Goal: Transaction & Acquisition: Purchase product/service

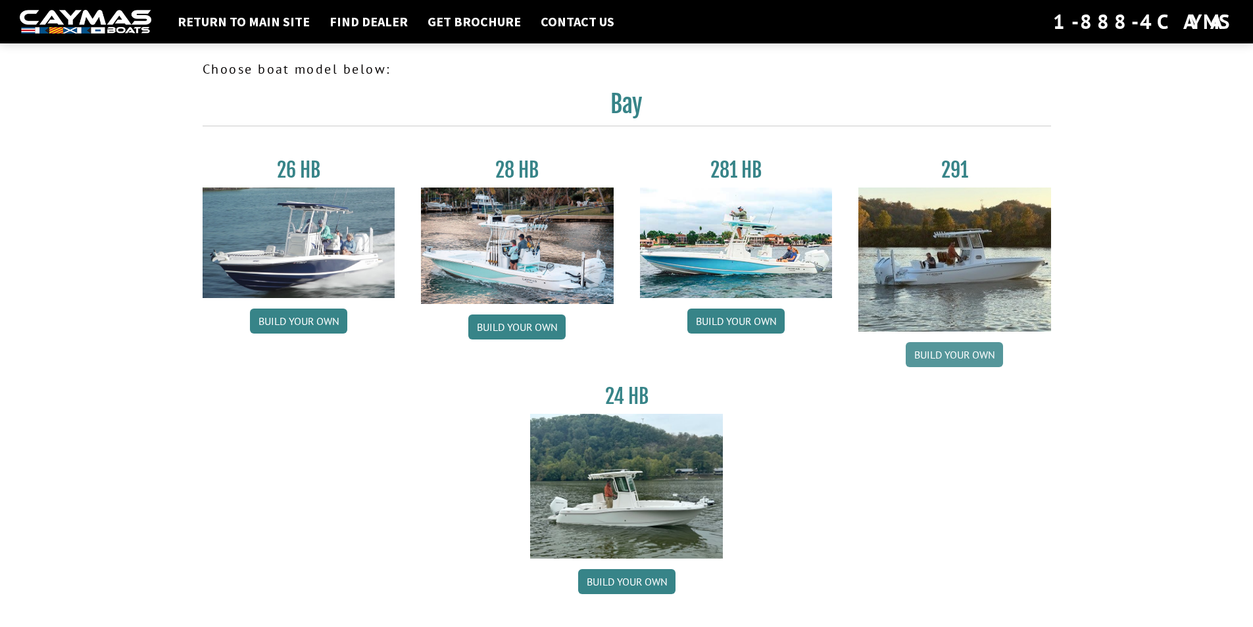
click at [953, 355] on link "Build your own" at bounding box center [954, 354] width 97 height 25
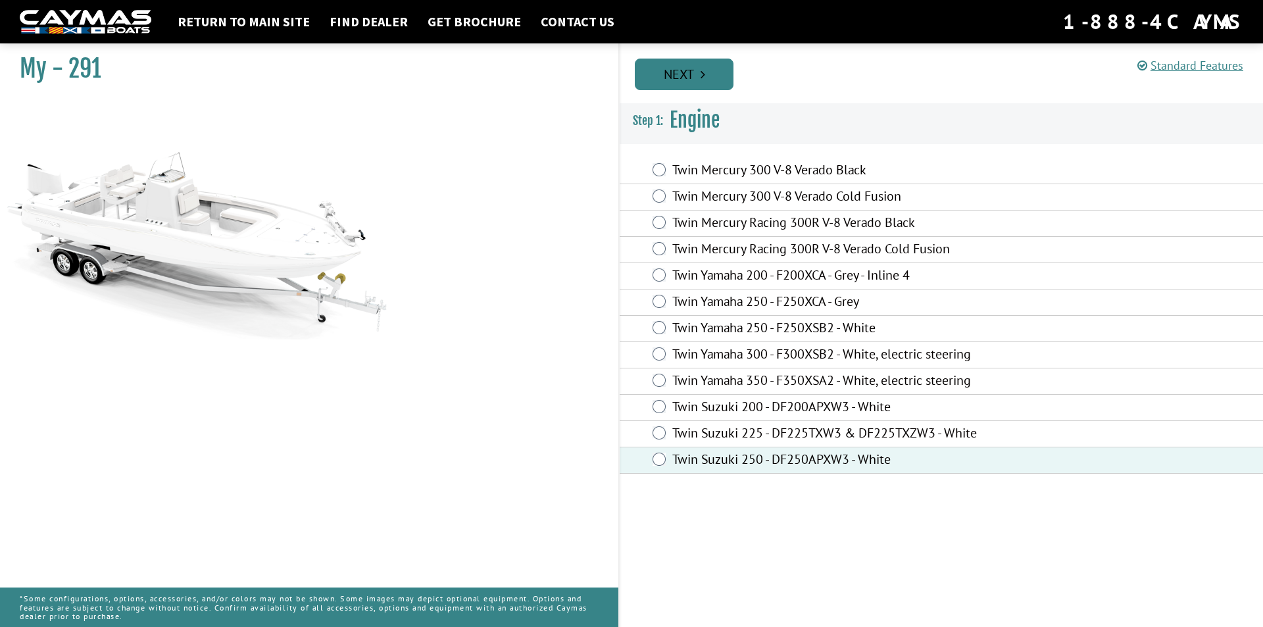
click at [687, 74] on link "Next" at bounding box center [684, 75] width 99 height 32
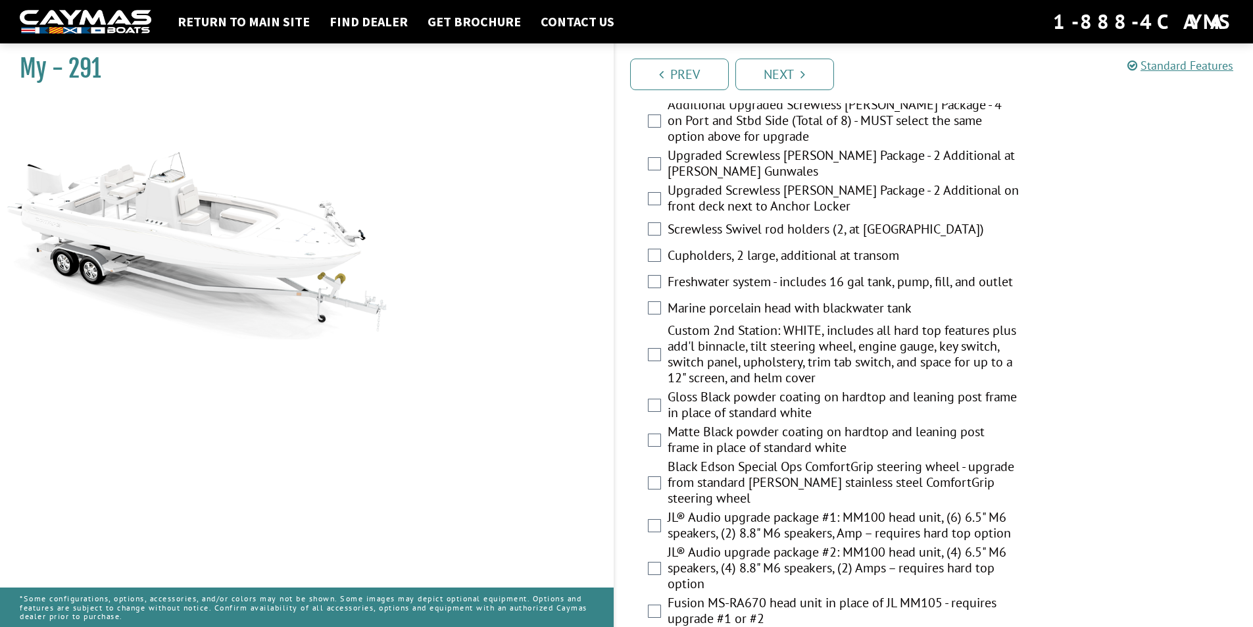
scroll to position [1245, 0]
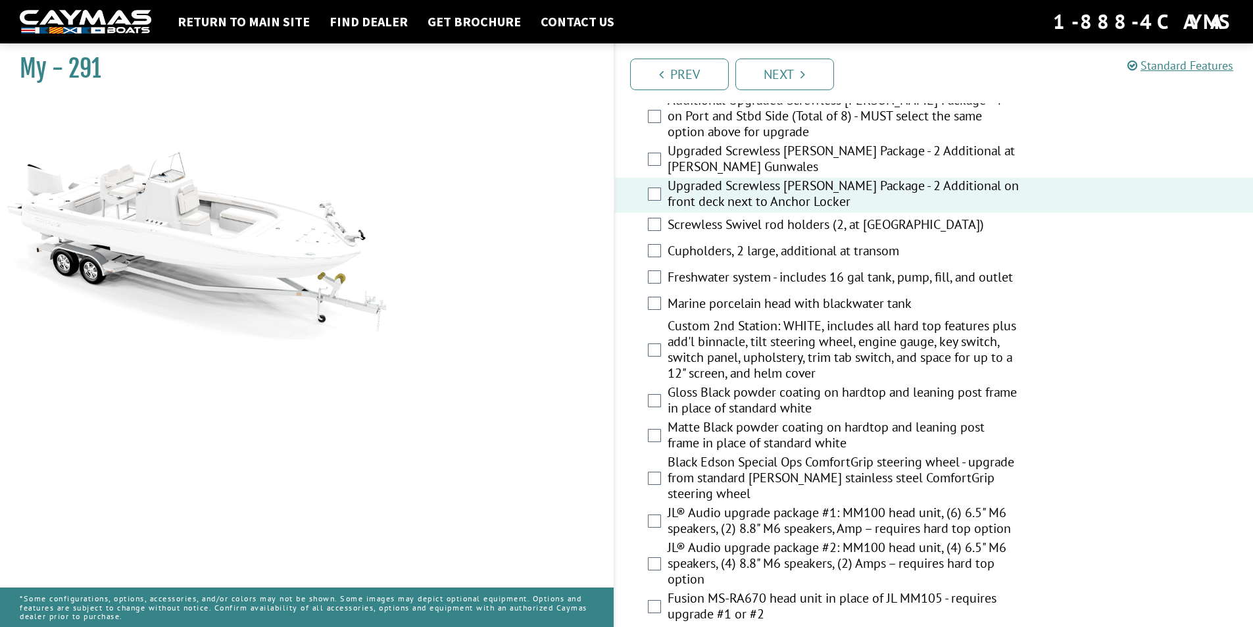
click at [658, 151] on div "Upgraded Screwless [PERSON_NAME] Package - 2 Additional at [PERSON_NAME] Gunwal…" at bounding box center [934, 160] width 639 height 35
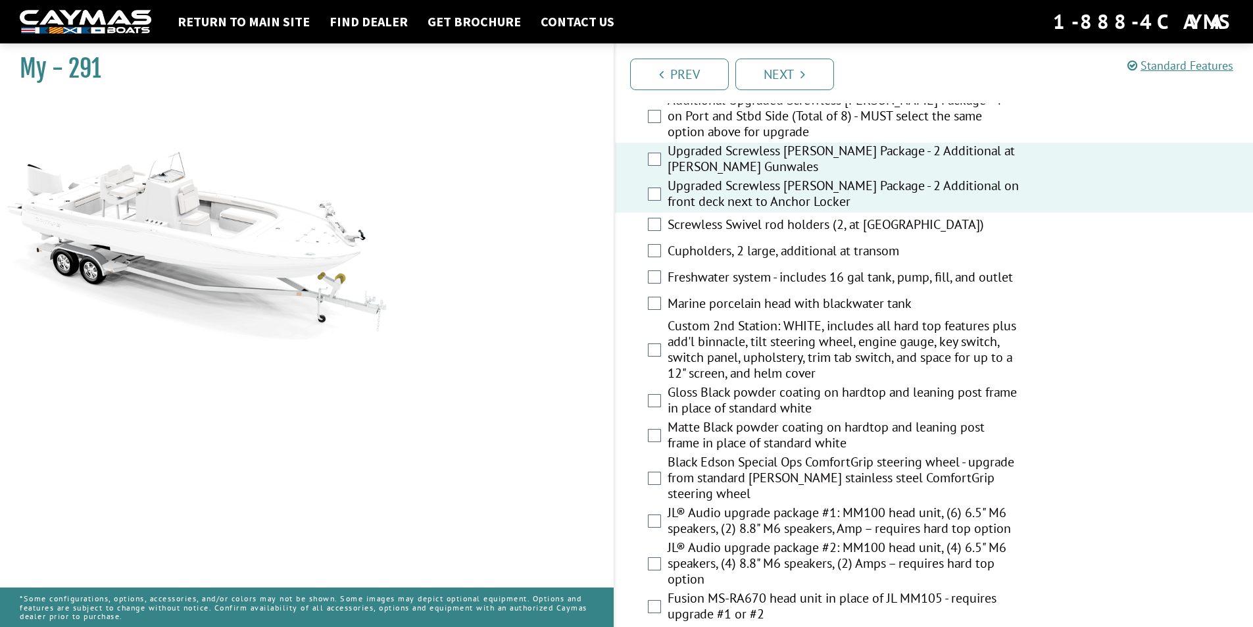
click at [663, 304] on div "Marine porcelain head with blackwater tank" at bounding box center [934, 304] width 639 height 26
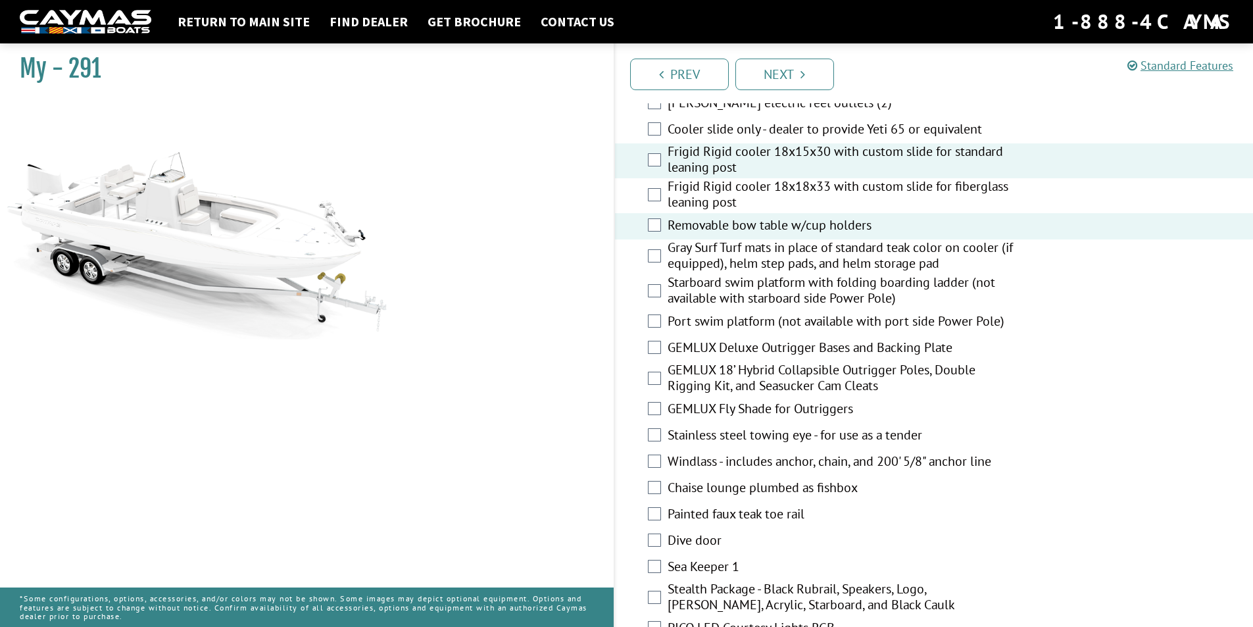
scroll to position [1976, 0]
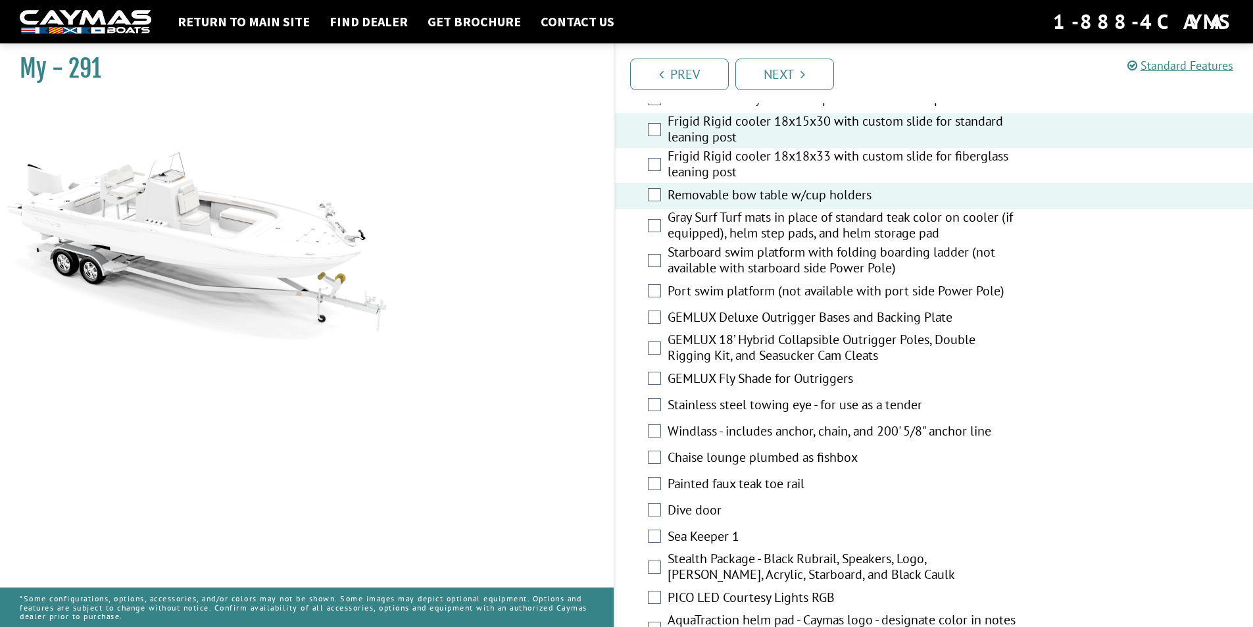
click at [646, 226] on div "Gray Surf Turf mats in place of standard teak color on cooler (if equipped), he…" at bounding box center [934, 226] width 639 height 35
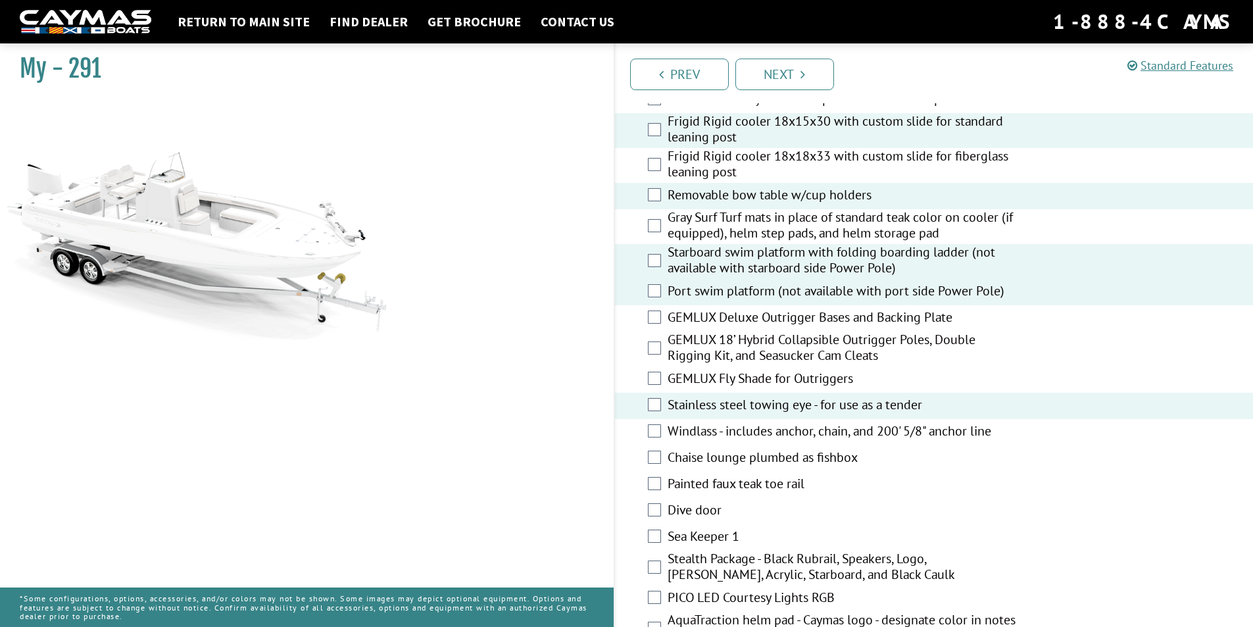
click at [656, 438] on div "Windlass - includes anchor, chain, and 200' 5/8" anchor line" at bounding box center [934, 432] width 639 height 26
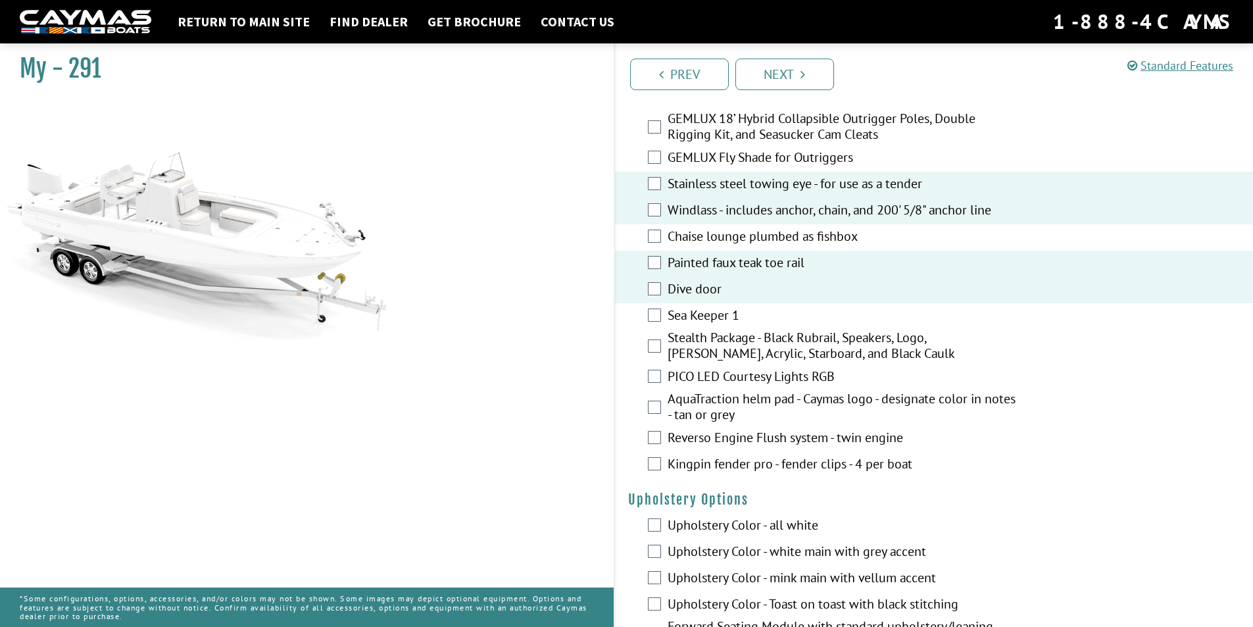
scroll to position [2210, 0]
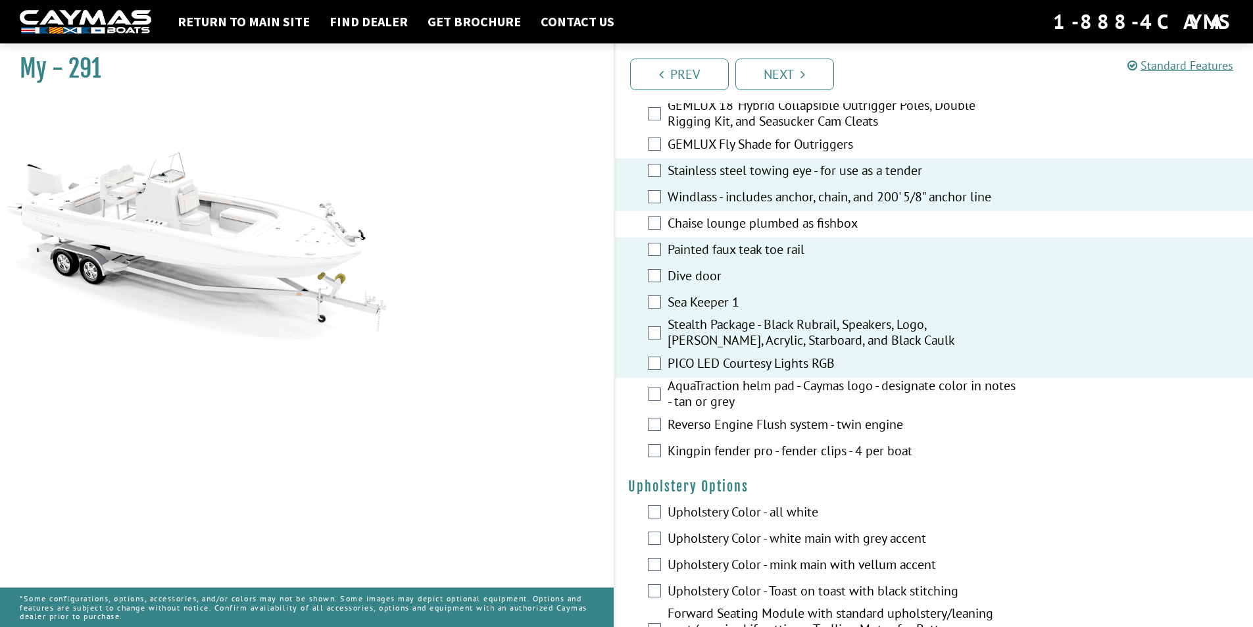
click at [667, 405] on label "AquaTraction helm pad - Caymas logo - designate color in notes - tan or grey" at bounding box center [842, 394] width 351 height 35
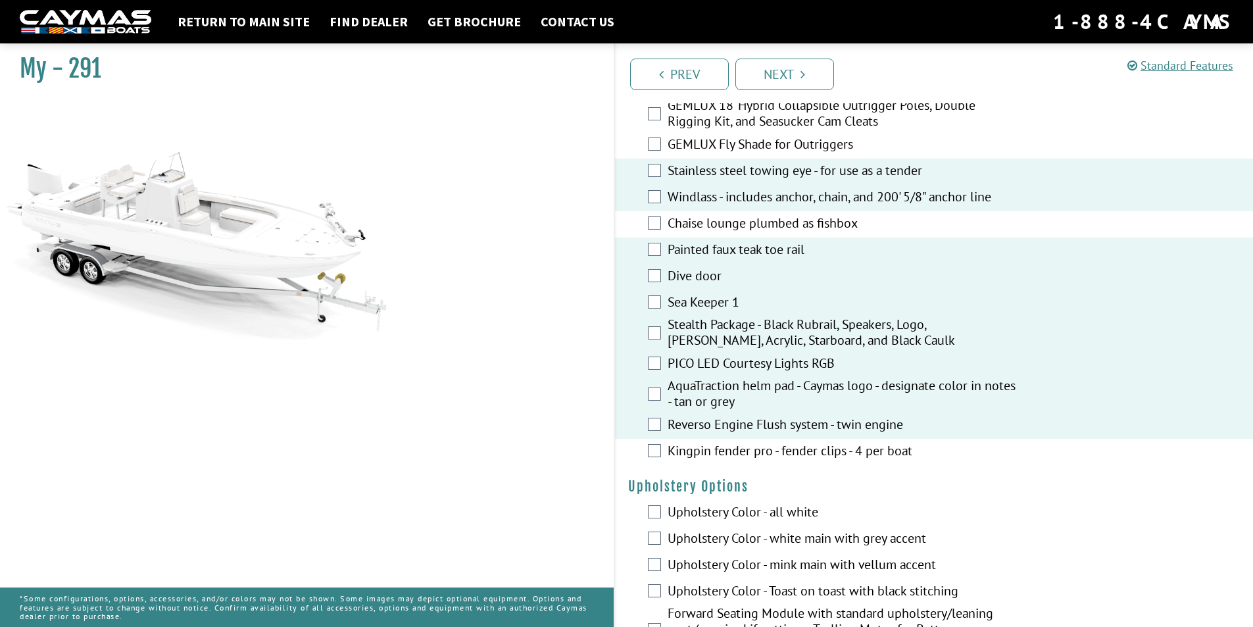
click at [657, 458] on div "Kingpin fender pro - fender clips - 4 per boat" at bounding box center [934, 452] width 639 height 26
click at [662, 456] on div "Kingpin fender pro - fender clips - 4 per boat" at bounding box center [934, 452] width 639 height 26
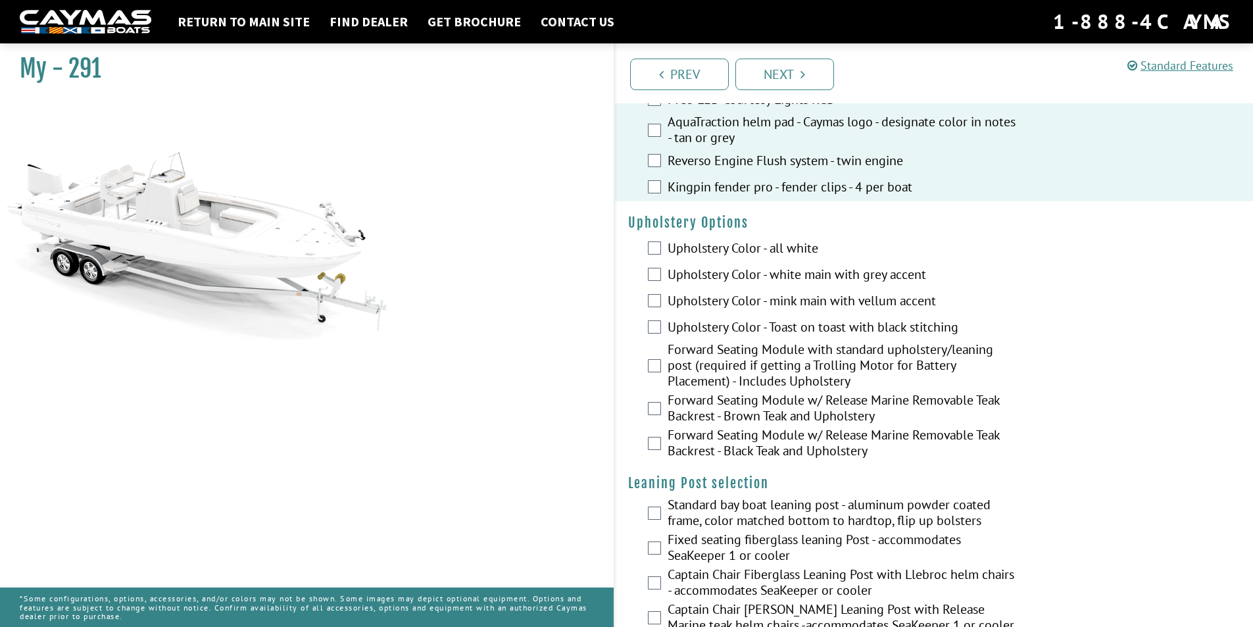
scroll to position [2496, 0]
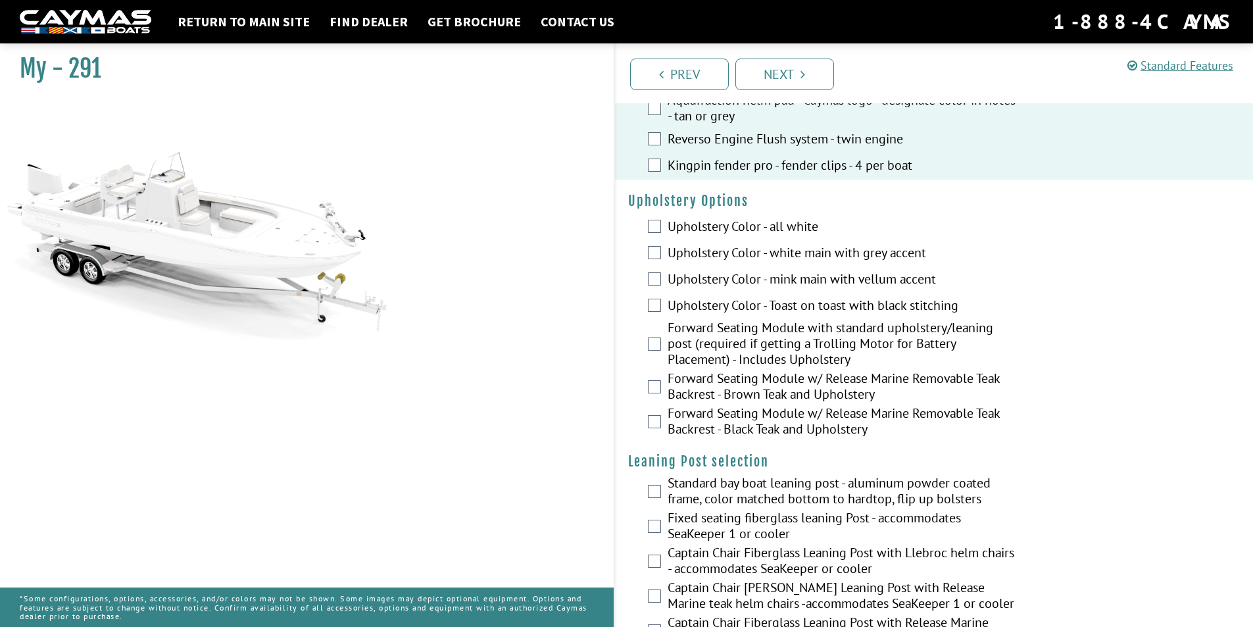
click at [654, 394] on fieldset "Please select option. Upholstery Color - all white Upholstery Color - white mai…" at bounding box center [934, 327] width 612 height 226
click at [666, 420] on div "Forward Seating Module w/ Release Marine Removable Teak Backrest - Black Teak a…" at bounding box center [934, 422] width 639 height 35
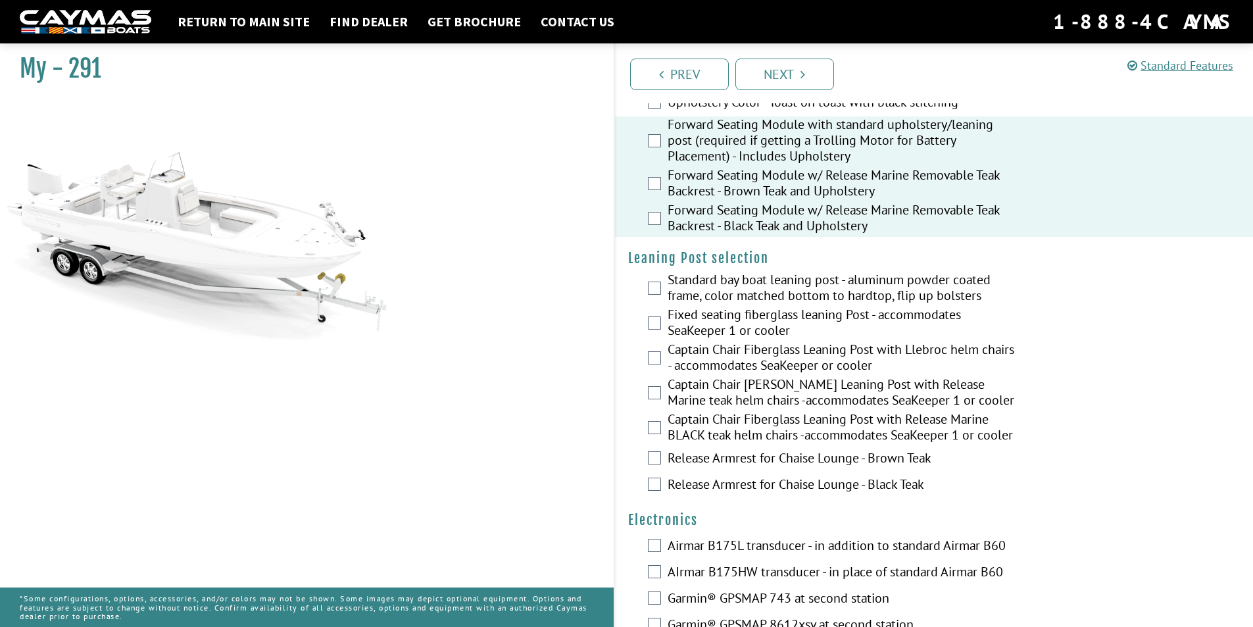
scroll to position [2703, 0]
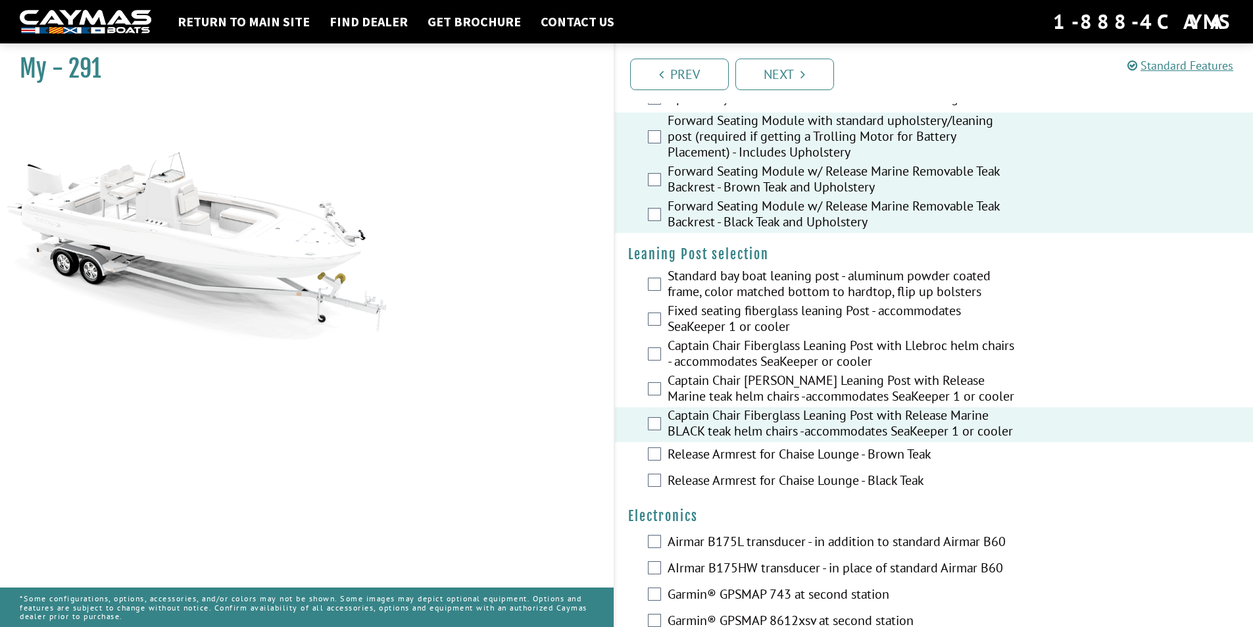
click at [667, 458] on label "Release Armrest for Chaise Lounge - Brown Teak" at bounding box center [842, 455] width 351 height 19
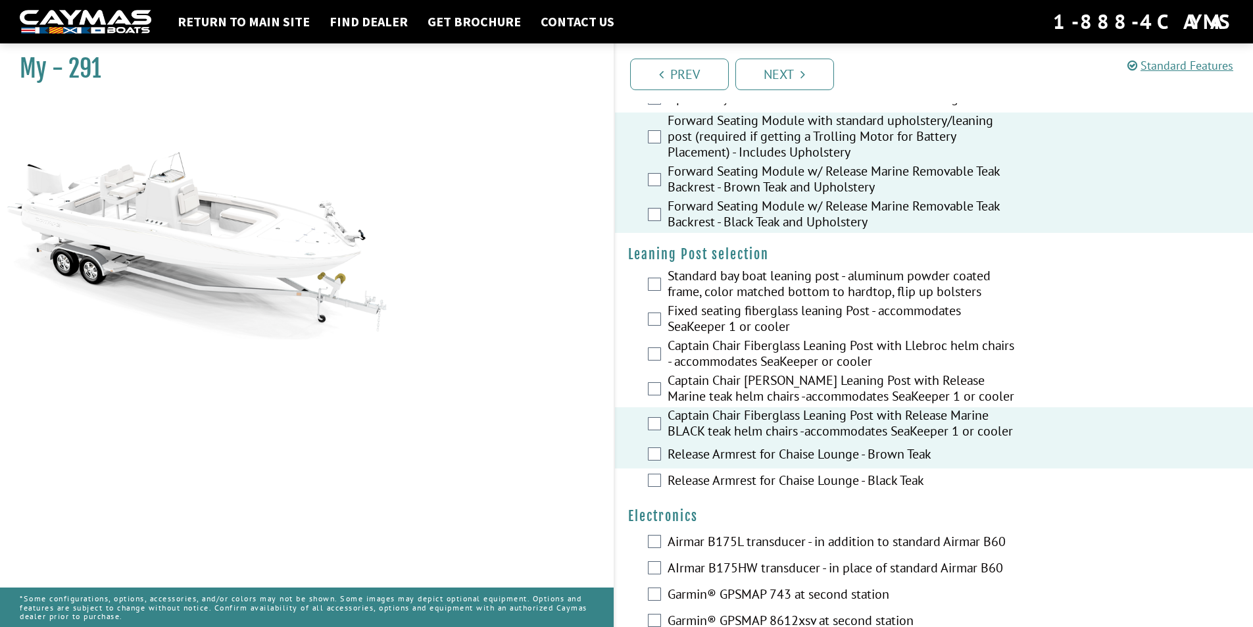
click at [665, 486] on div "Release Armrest for Chaise Lounge - Black Teak" at bounding box center [934, 481] width 639 height 26
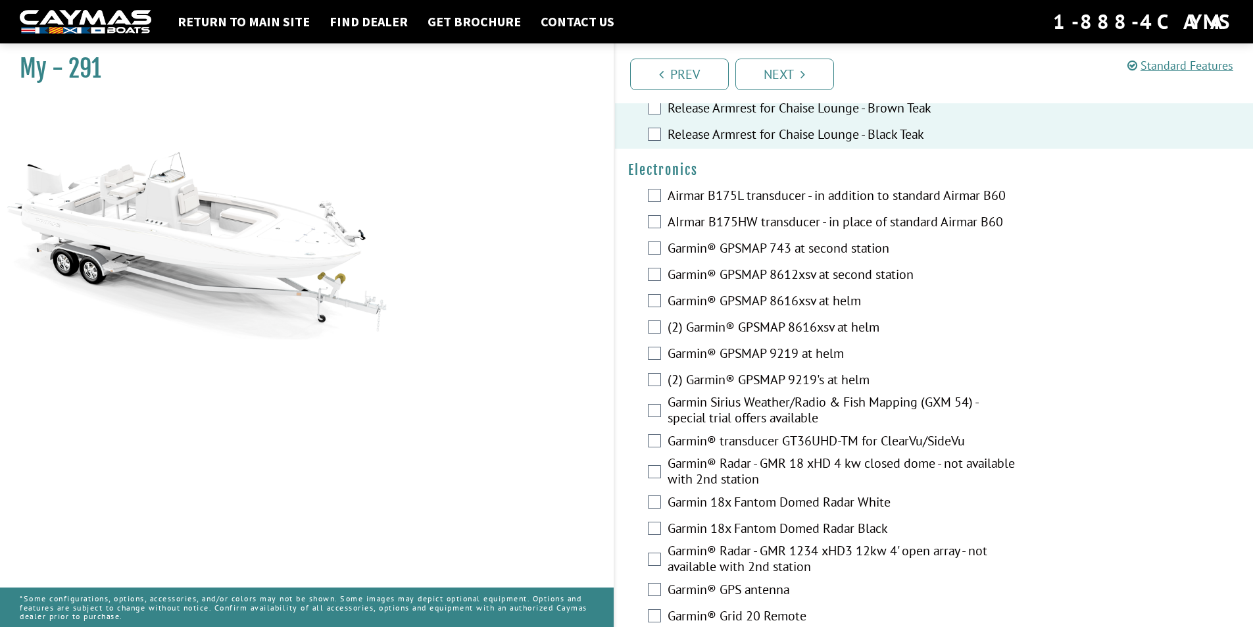
scroll to position [3235, 0]
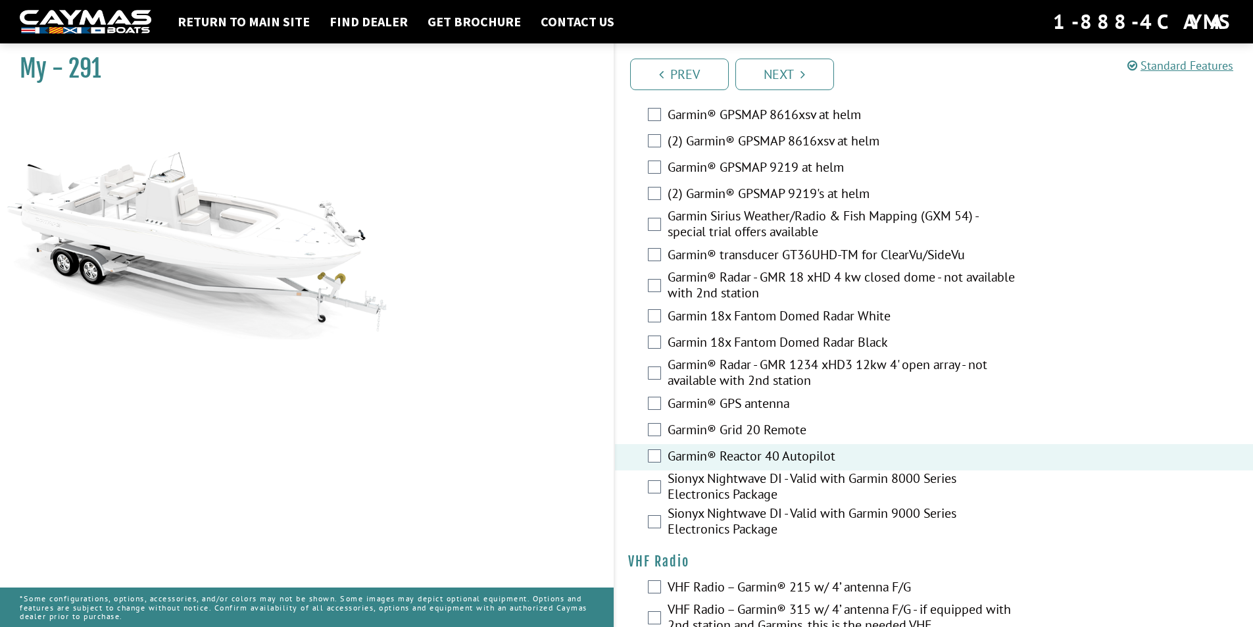
click at [664, 492] on div "Sionyx Nightwave DI - Valid with Garmin 8000 Series Electronics Package" at bounding box center [934, 487] width 639 height 35
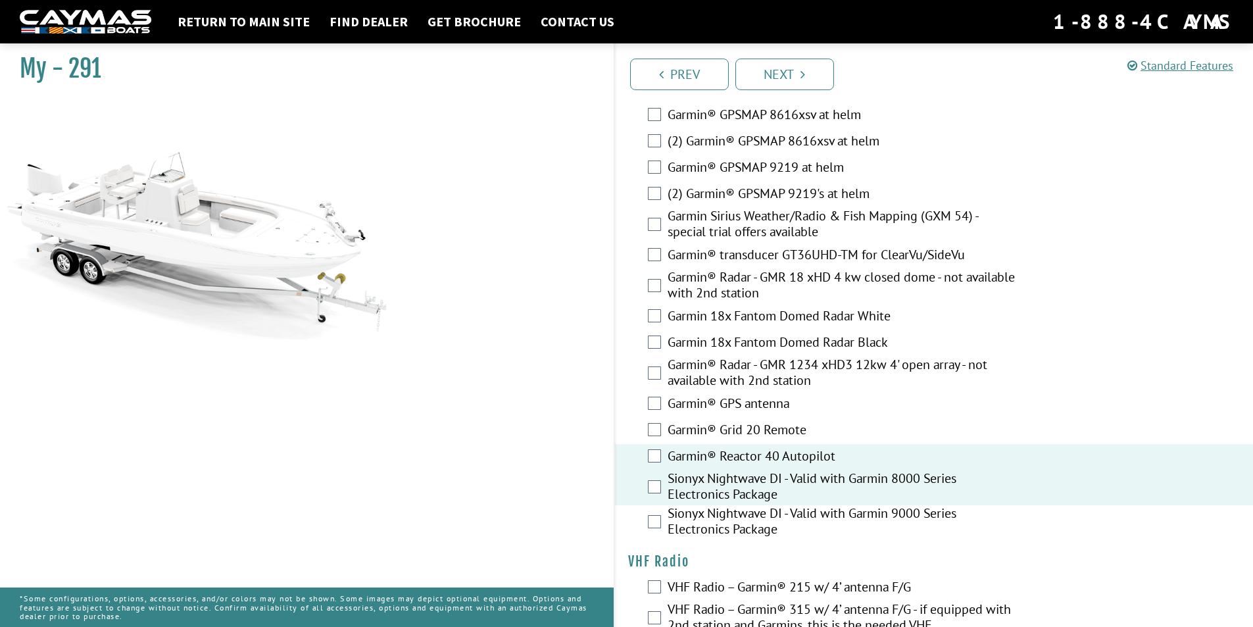
click at [664, 313] on div "Garmin 18x Fantom Domed Radar White" at bounding box center [934, 317] width 639 height 26
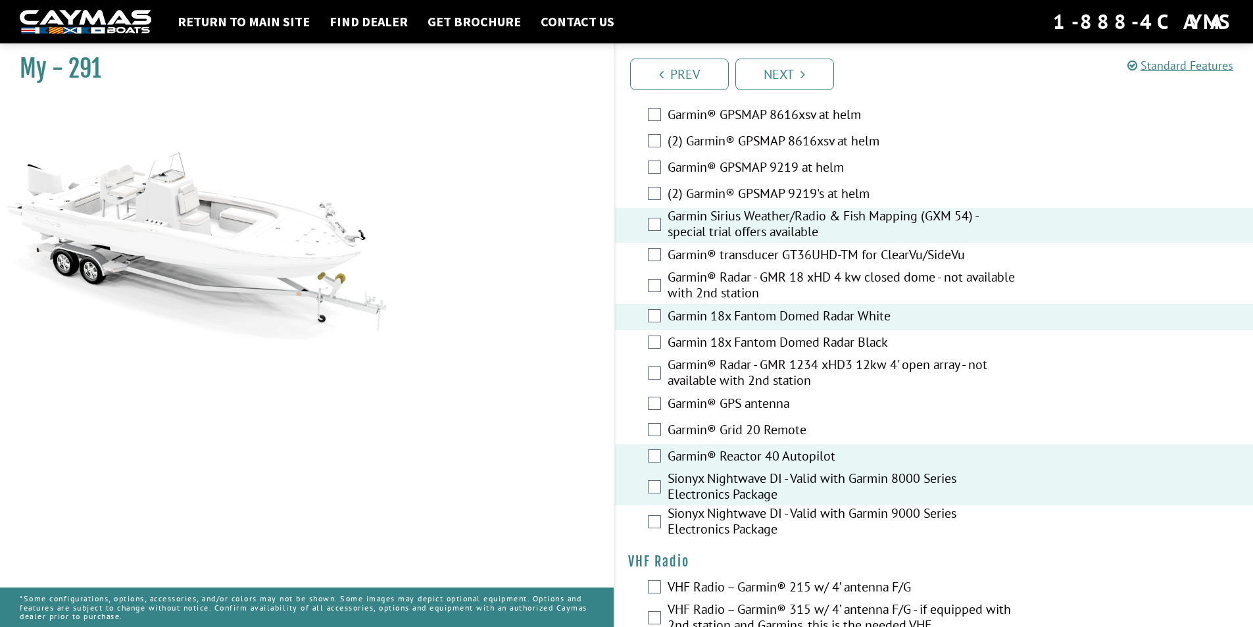
scroll to position [3339, 0]
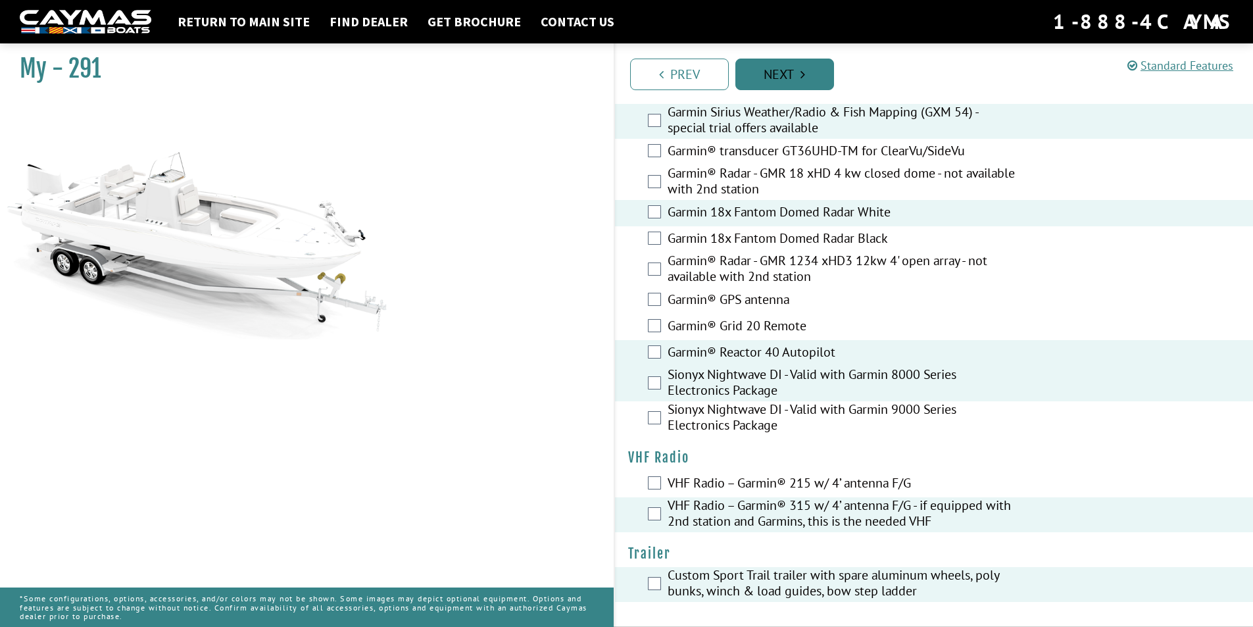
click at [785, 75] on link "Next" at bounding box center [784, 75] width 99 height 32
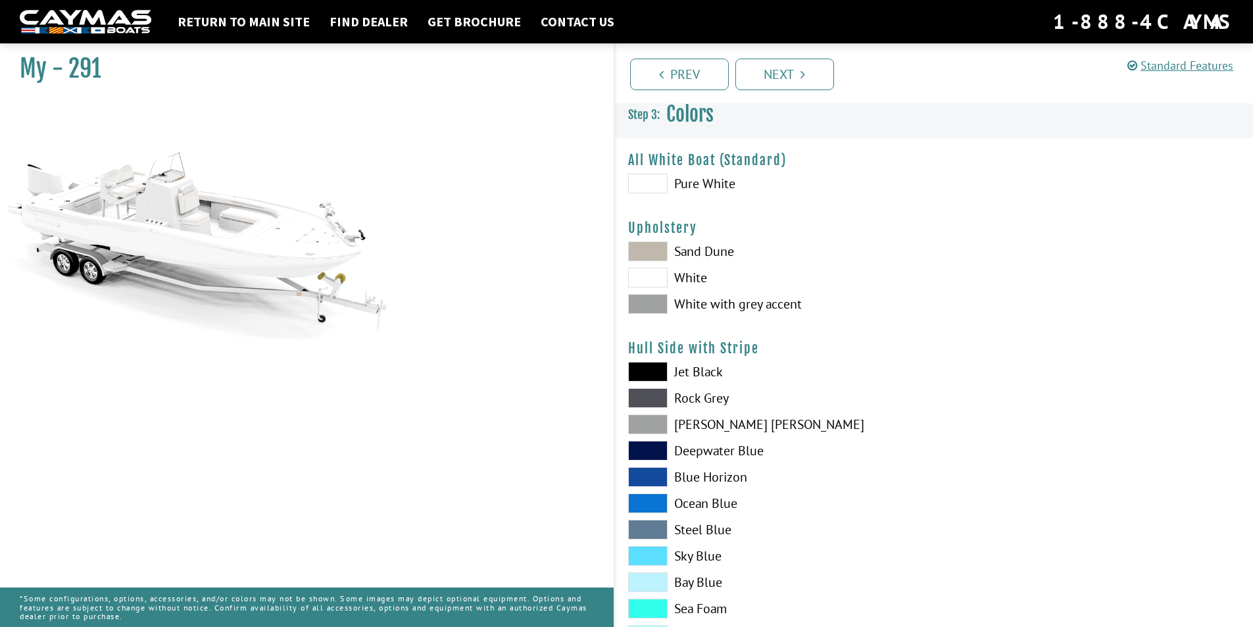
scroll to position [55, 0]
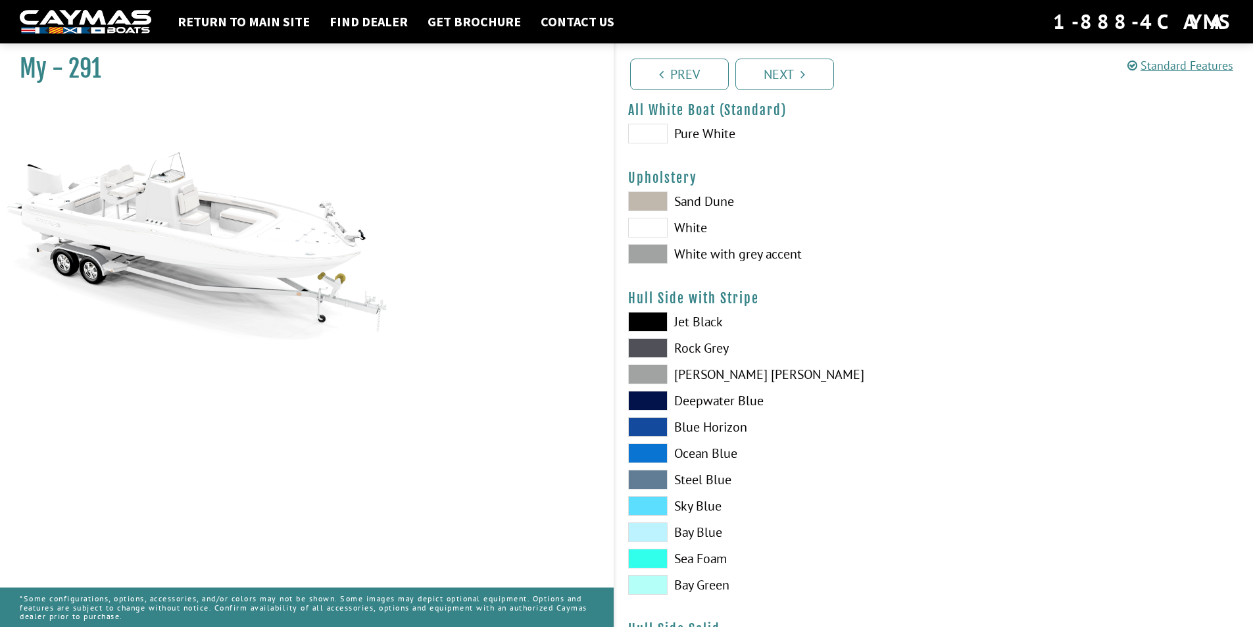
click at [652, 201] on span at bounding box center [647, 201] width 39 height 20
click at [647, 231] on span at bounding box center [647, 228] width 39 height 20
click at [648, 258] on span at bounding box center [647, 254] width 39 height 20
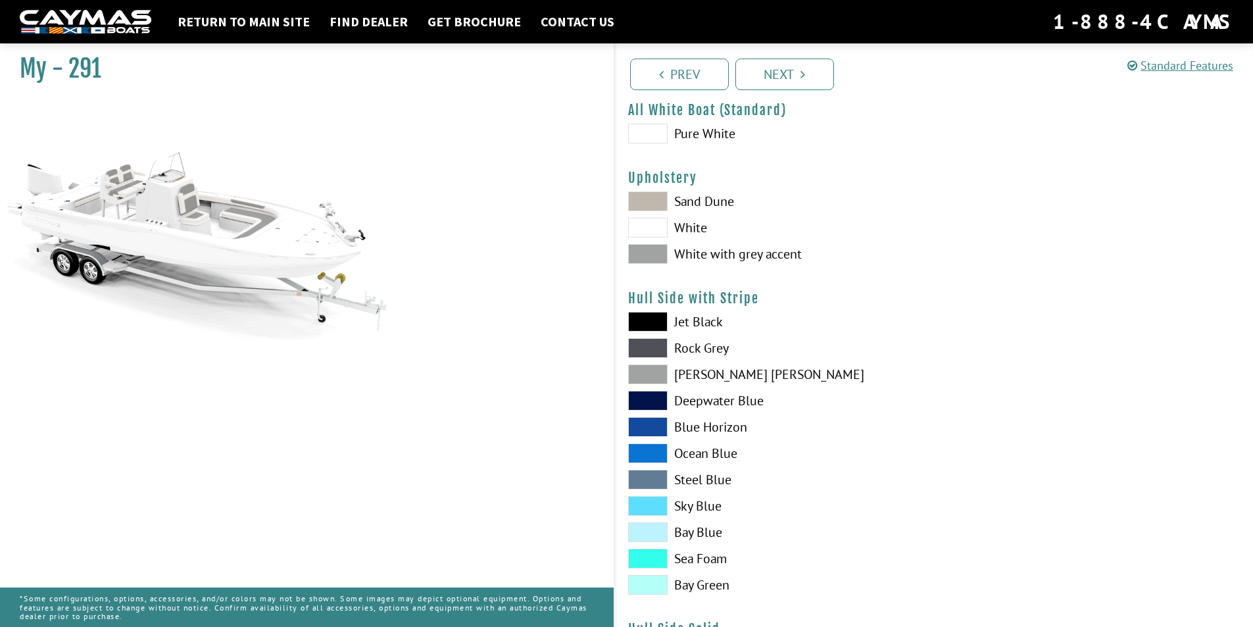
click at [648, 257] on span at bounding box center [647, 254] width 39 height 20
click at [647, 191] on span at bounding box center [647, 201] width 39 height 20
click at [653, 318] on span at bounding box center [647, 322] width 39 height 20
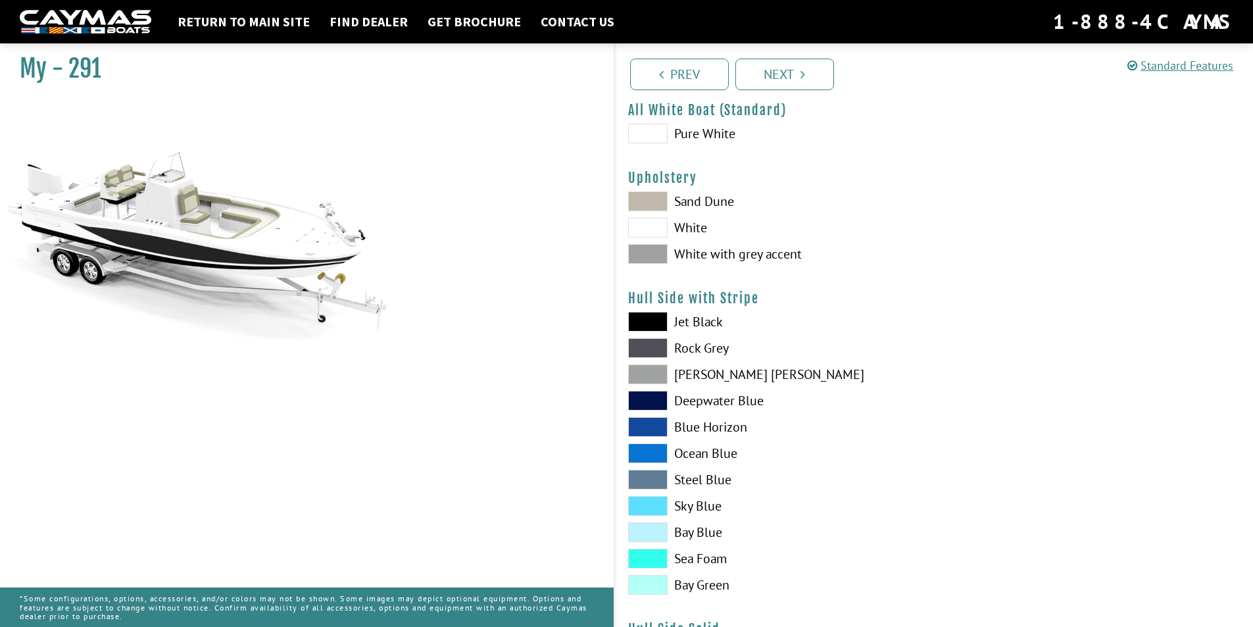
click at [653, 318] on span at bounding box center [647, 322] width 39 height 20
click at [648, 428] on span at bounding box center [647, 427] width 39 height 20
click at [651, 458] on span at bounding box center [647, 453] width 39 height 20
click at [650, 458] on span at bounding box center [647, 453] width 39 height 20
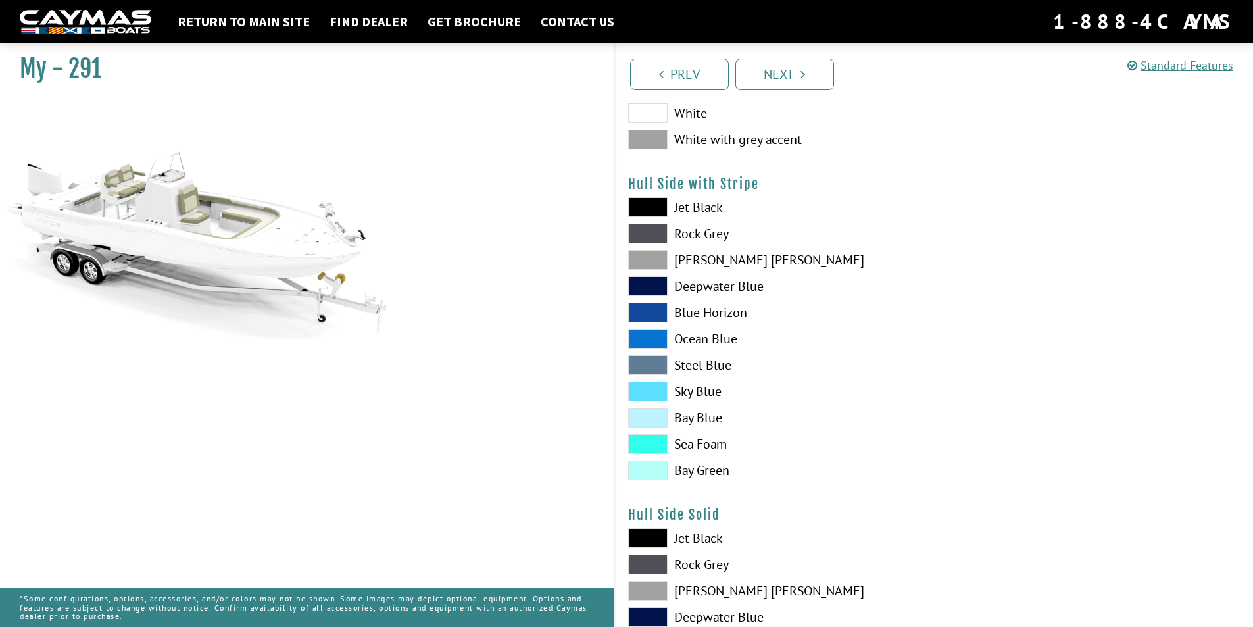
scroll to position [191, 0]
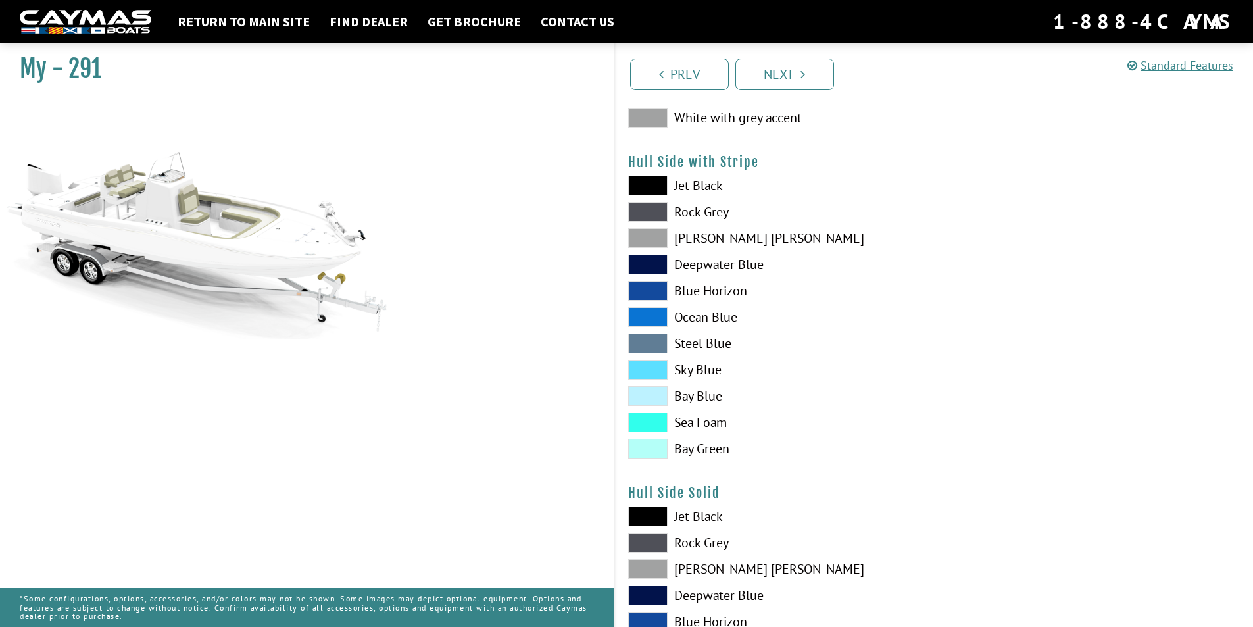
click at [644, 367] on span at bounding box center [647, 370] width 39 height 20
click at [644, 368] on span at bounding box center [647, 370] width 39 height 20
click at [655, 399] on span at bounding box center [647, 396] width 39 height 20
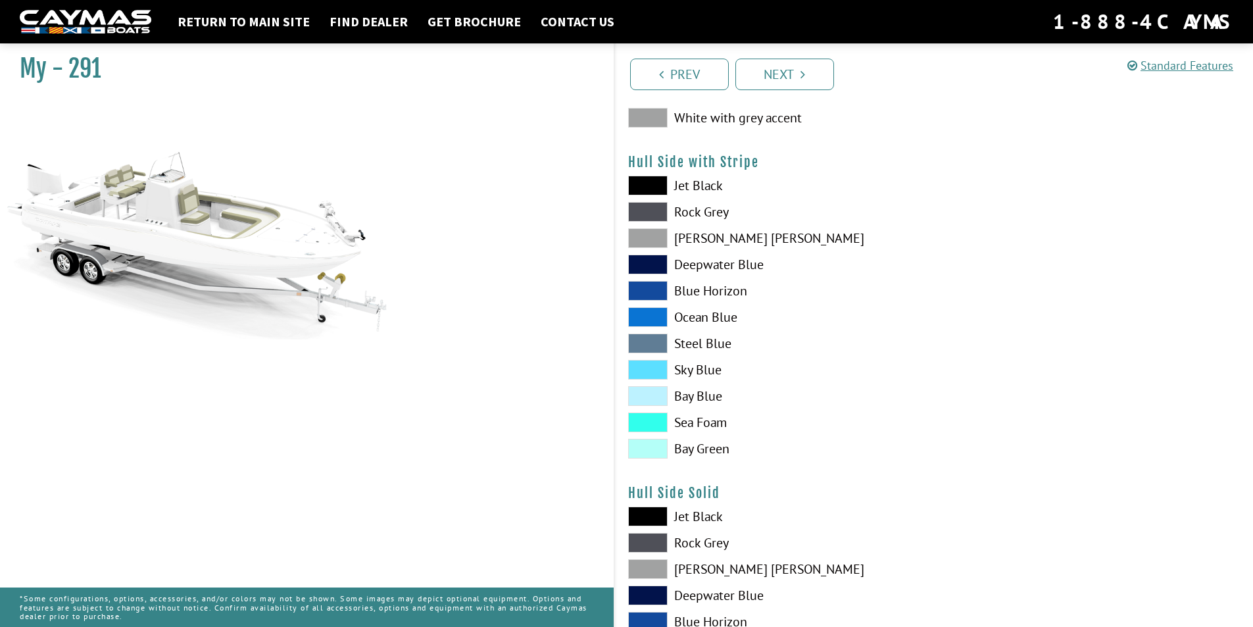
click at [655, 397] on span at bounding box center [647, 396] width 39 height 20
click at [657, 349] on span at bounding box center [647, 343] width 39 height 20
click at [654, 370] on span at bounding box center [647, 370] width 39 height 20
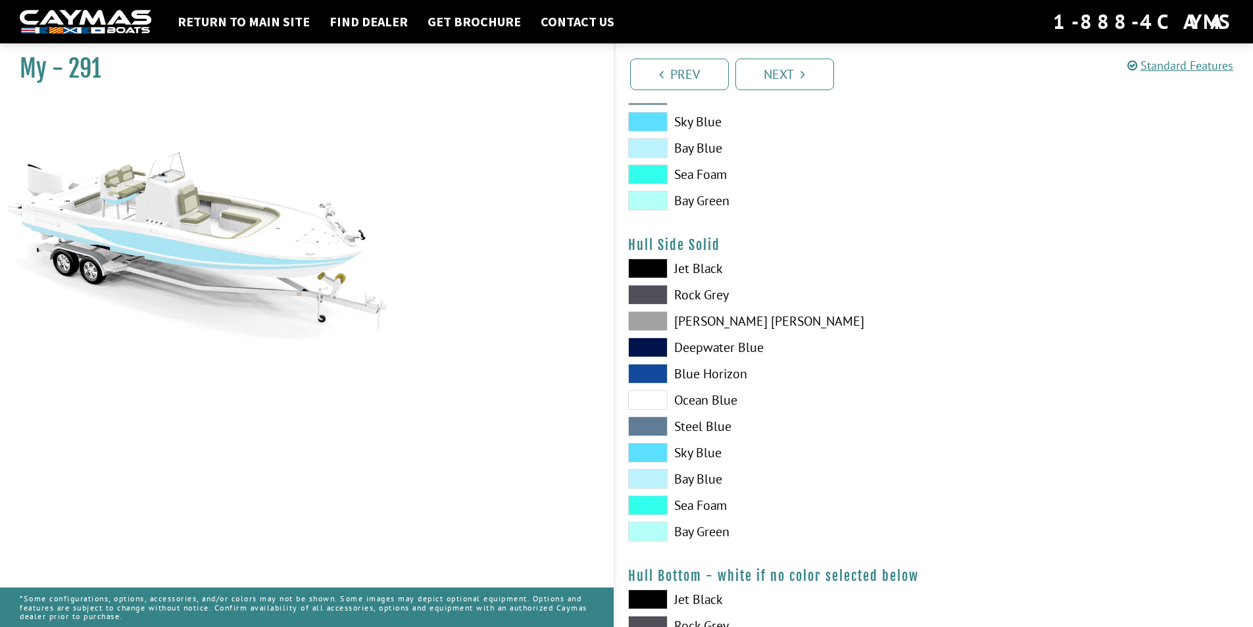
scroll to position [461, 0]
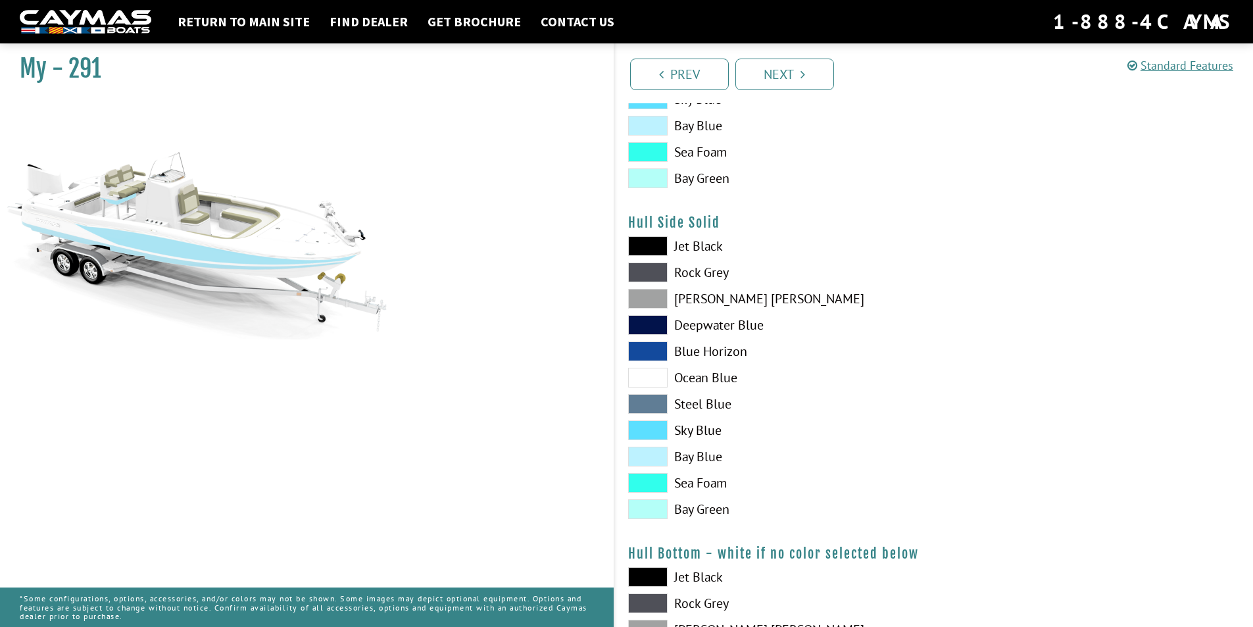
click at [640, 427] on span at bounding box center [647, 430] width 39 height 20
click at [647, 417] on div "Jet Black Rock Grey Dove Gray Deepwater Blue Blue Horizon Ocean Blue" at bounding box center [774, 380] width 319 height 289
click at [648, 400] on span at bounding box center [647, 404] width 39 height 20
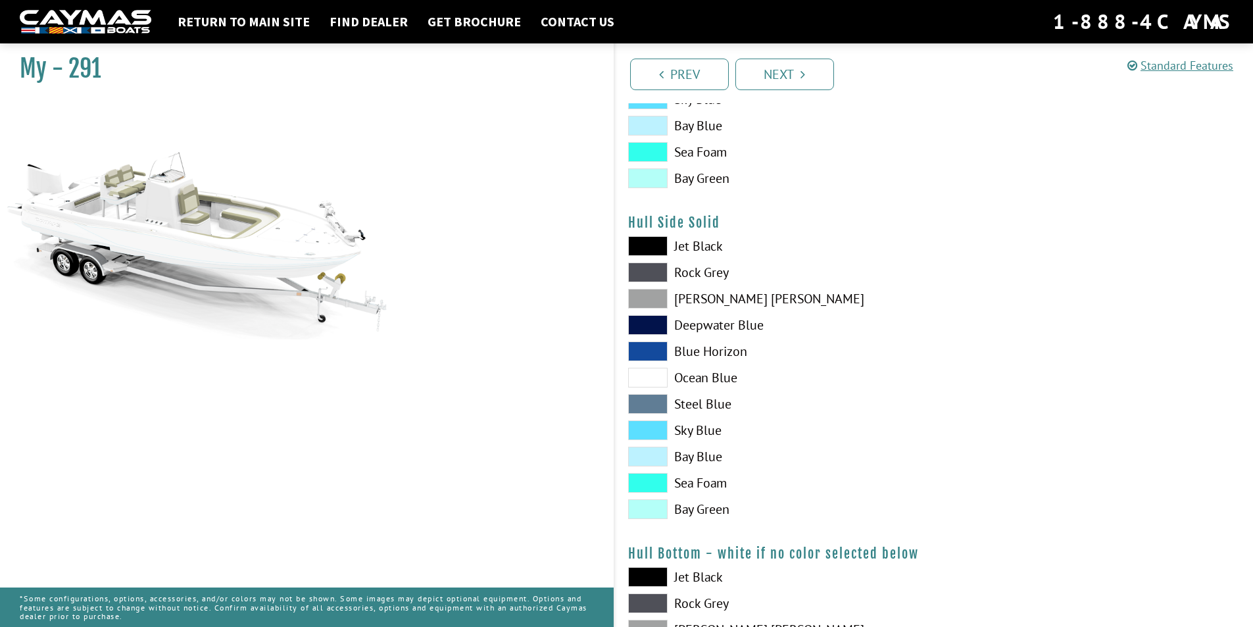
click at [646, 108] on span at bounding box center [647, 99] width 39 height 20
click at [654, 432] on span at bounding box center [647, 430] width 39 height 20
click at [642, 404] on span at bounding box center [647, 404] width 39 height 20
click at [653, 123] on span at bounding box center [647, 126] width 39 height 20
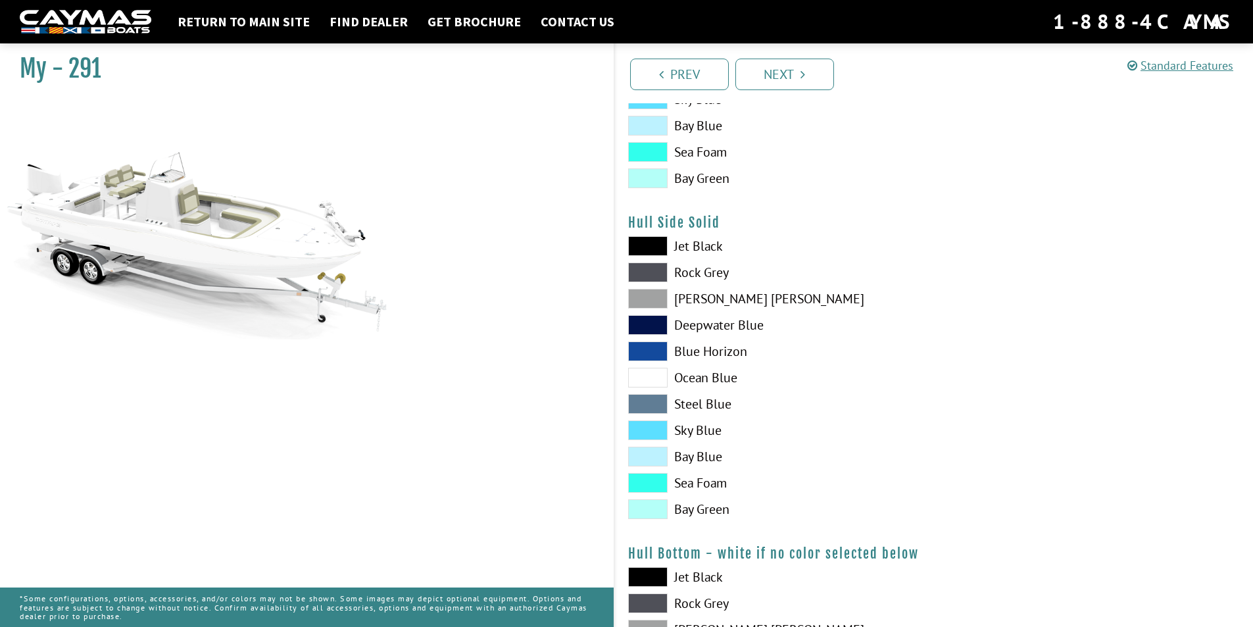
click at [653, 123] on span at bounding box center [647, 126] width 39 height 20
click at [647, 404] on span at bounding box center [647, 404] width 39 height 20
click at [656, 122] on span at bounding box center [647, 126] width 39 height 20
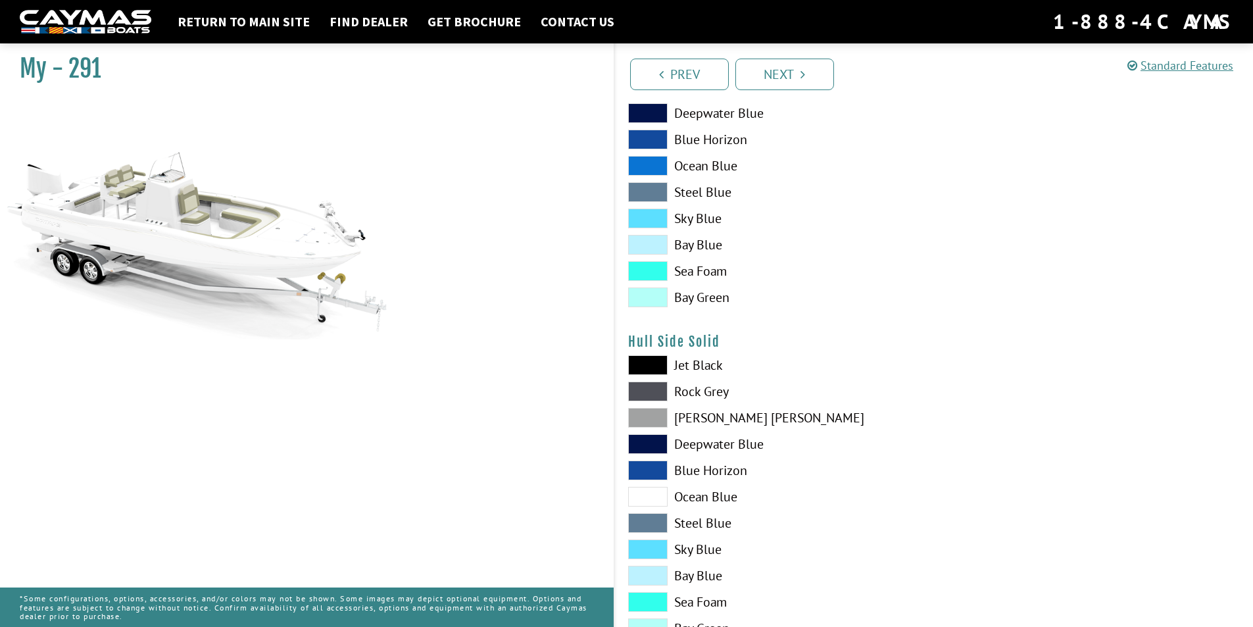
click at [655, 222] on span at bounding box center [647, 218] width 39 height 20
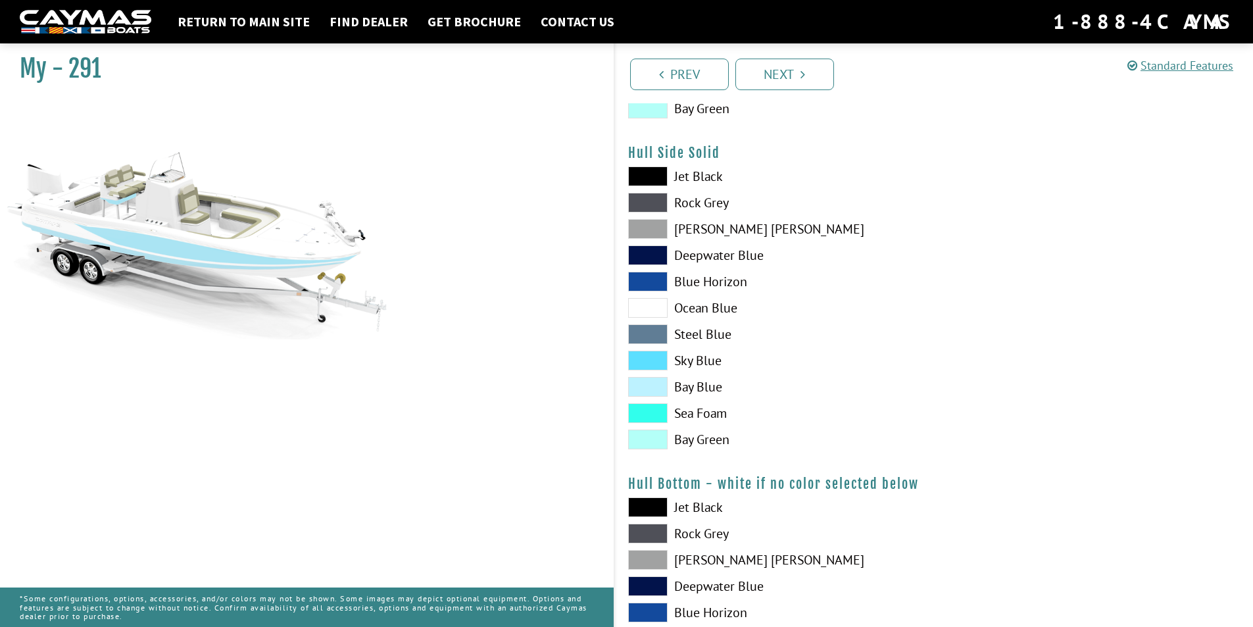
scroll to position [535, 0]
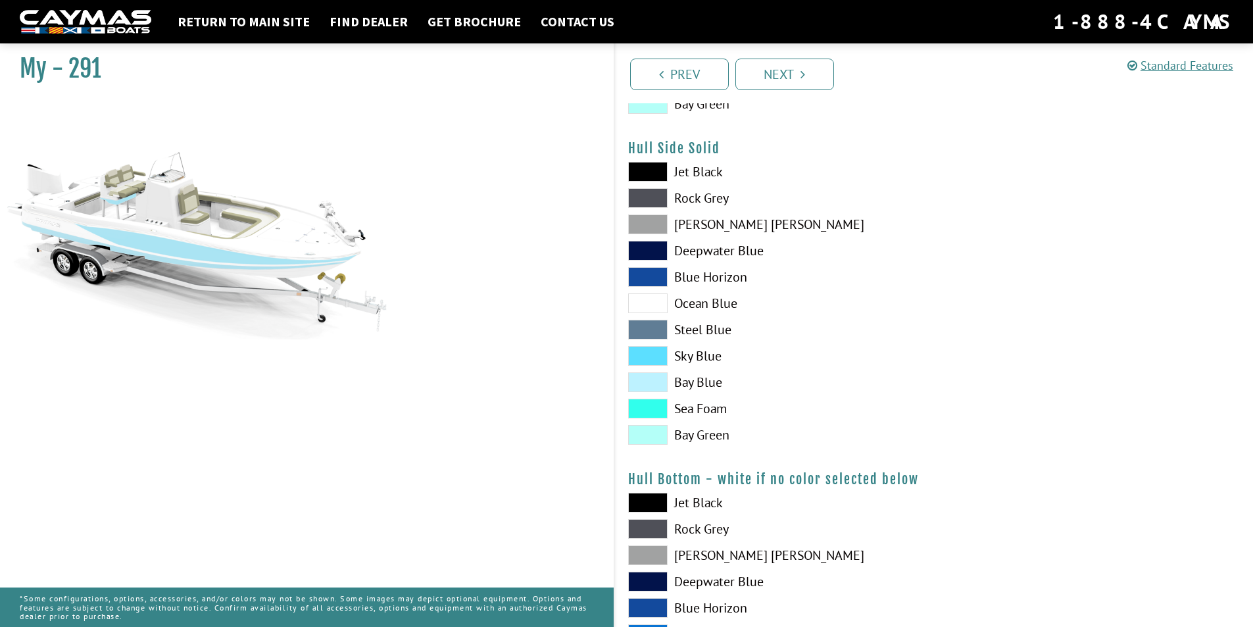
click at [646, 166] on span at bounding box center [647, 172] width 39 height 20
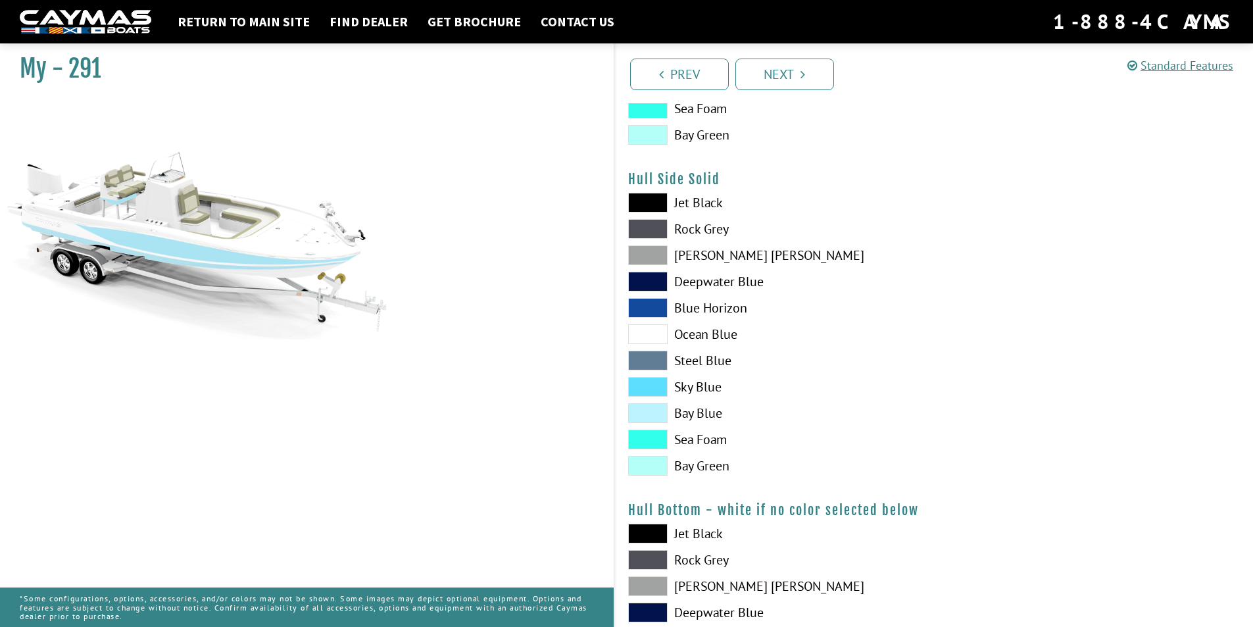
scroll to position [483, 0]
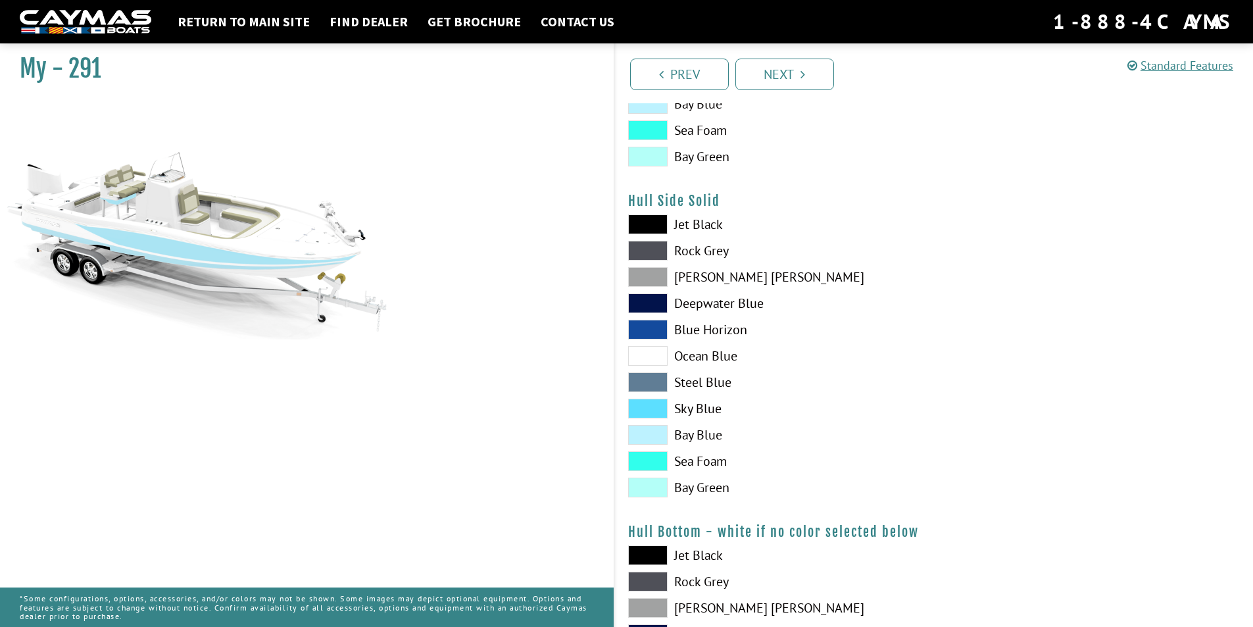
click at [646, 224] on span at bounding box center [647, 224] width 39 height 20
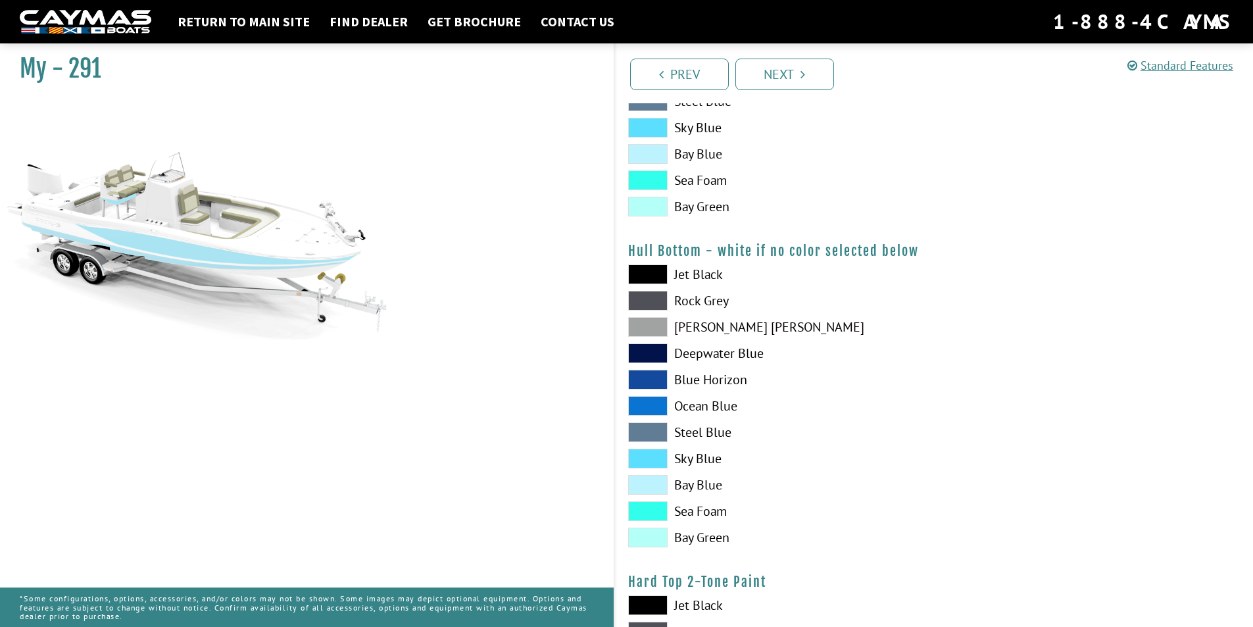
scroll to position [794, 0]
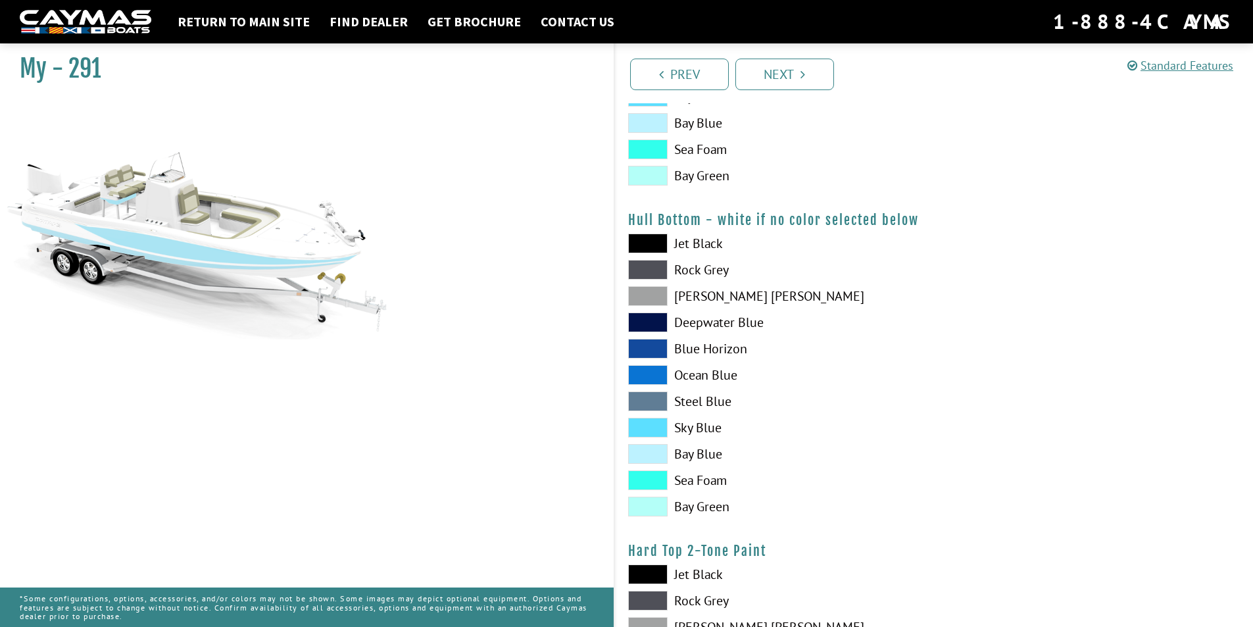
click at [648, 451] on span at bounding box center [647, 454] width 39 height 20
click at [651, 246] on span at bounding box center [647, 243] width 39 height 20
click at [646, 273] on span at bounding box center [647, 270] width 39 height 20
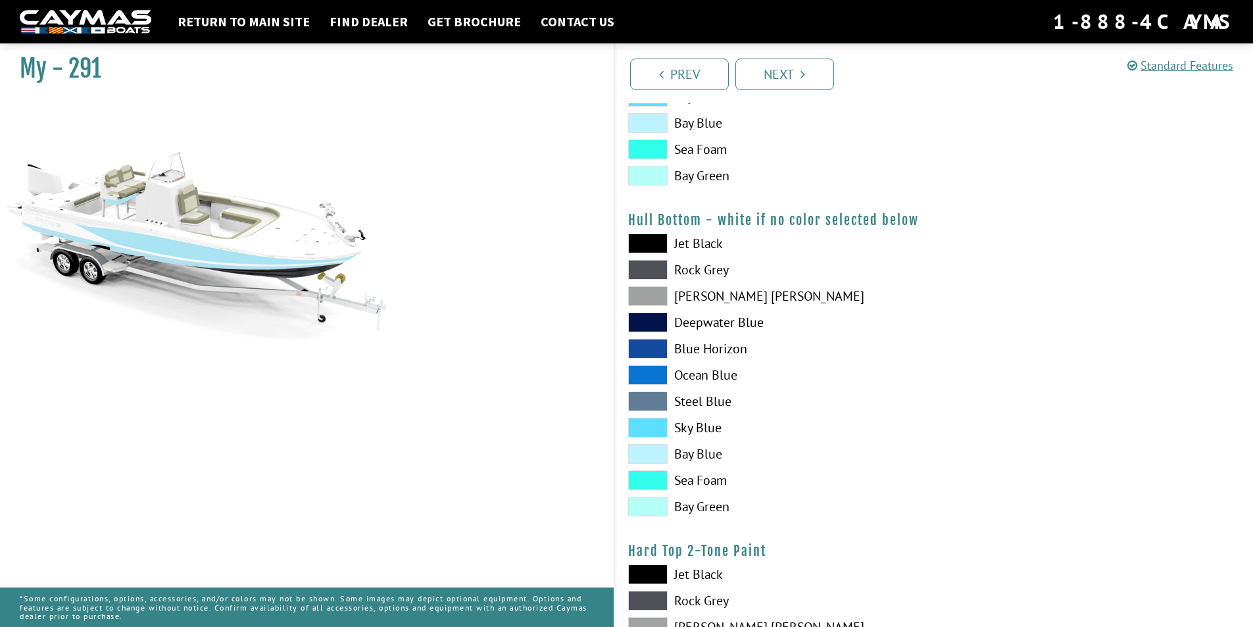
click at [646, 273] on span at bounding box center [647, 270] width 39 height 20
click at [646, 302] on span at bounding box center [647, 296] width 39 height 20
click at [653, 350] on span at bounding box center [647, 349] width 39 height 20
click at [643, 291] on span at bounding box center [647, 296] width 39 height 20
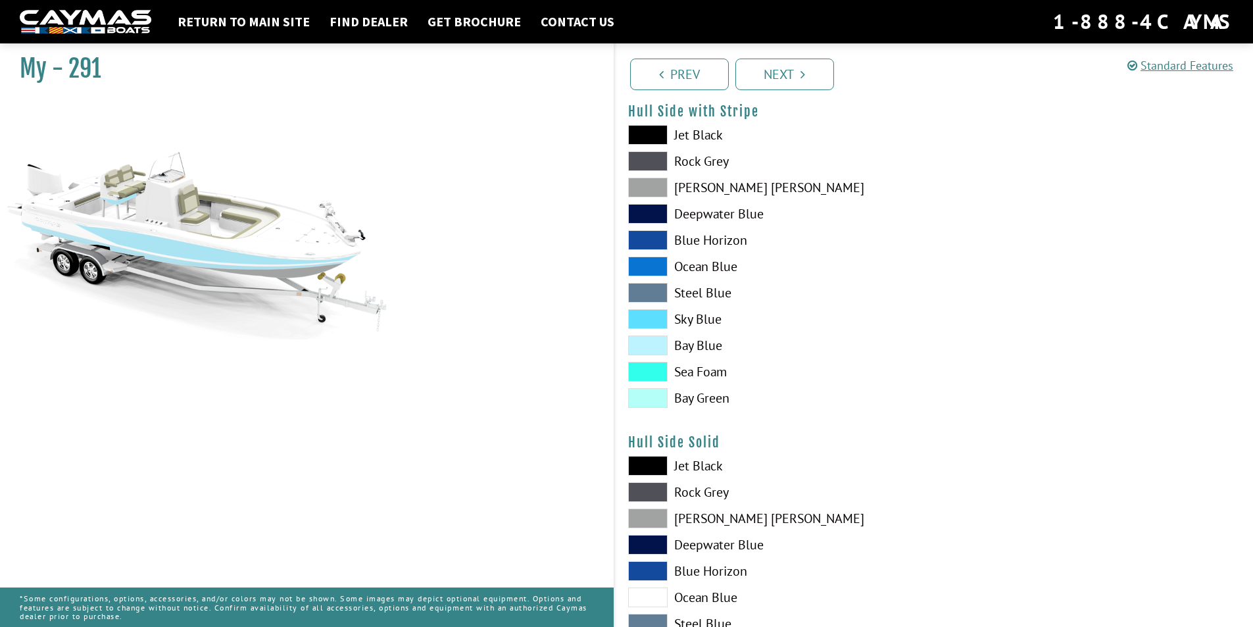
scroll to position [228, 0]
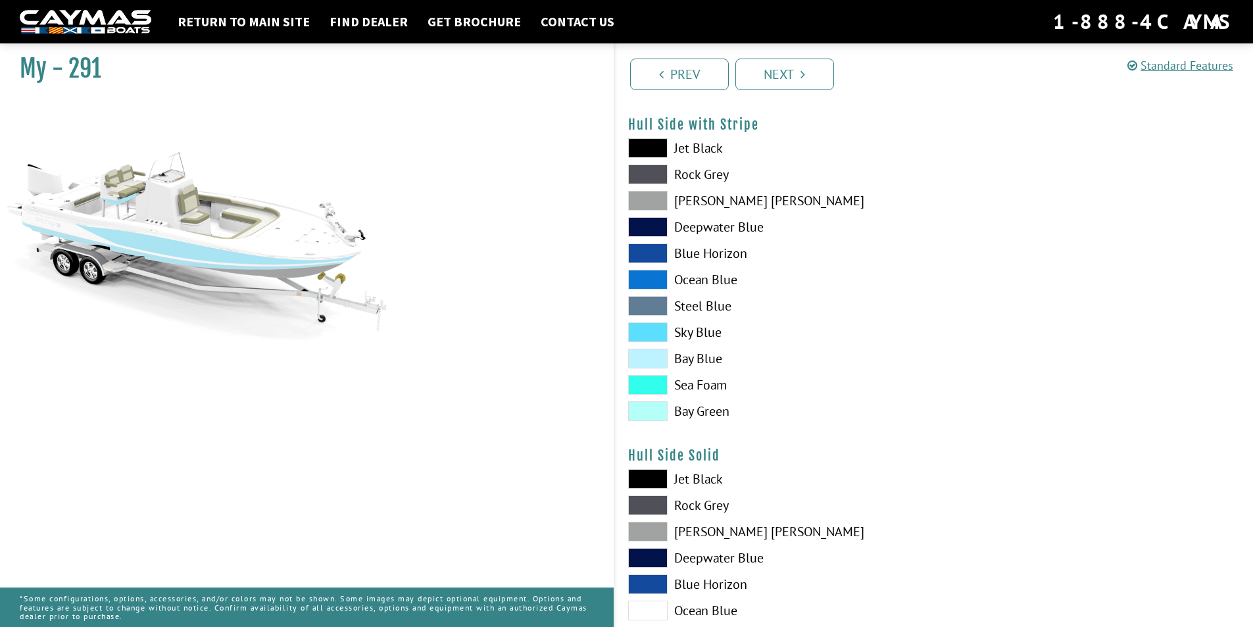
click at [646, 252] on span at bounding box center [647, 253] width 39 height 20
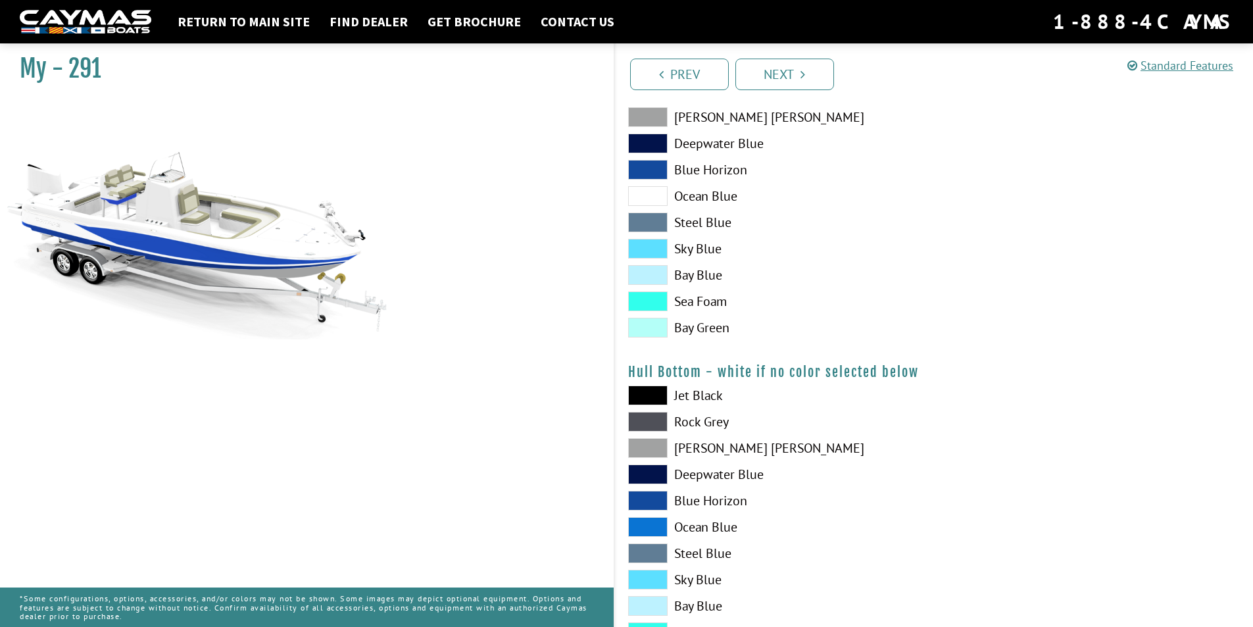
scroll to position [660, 0]
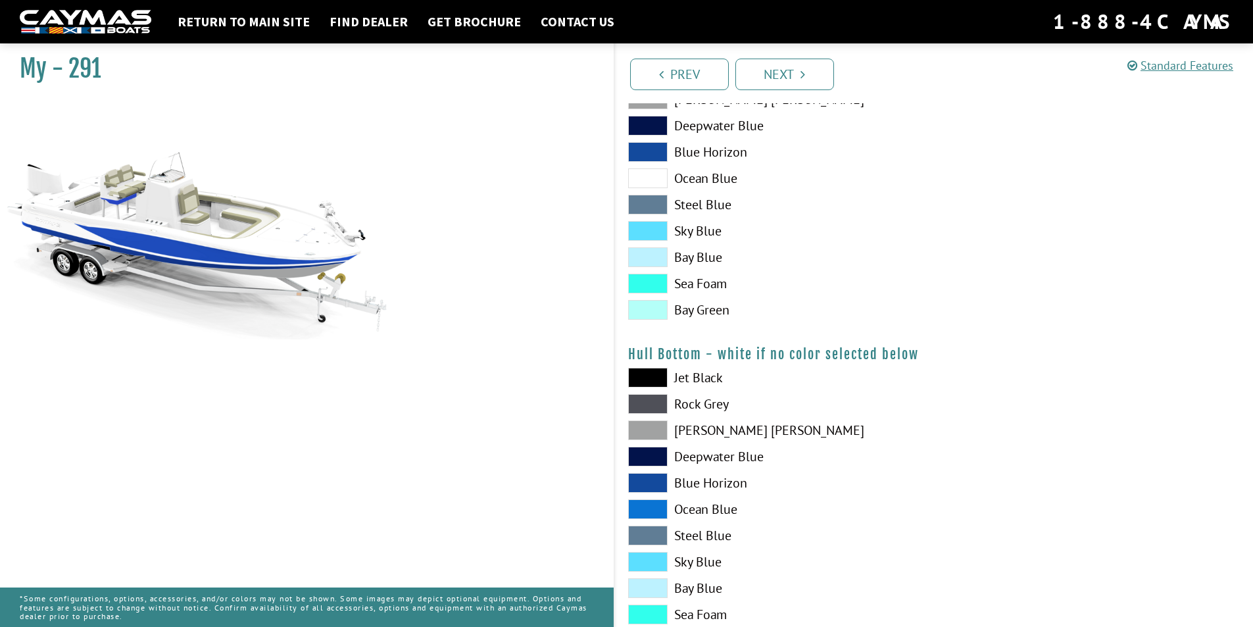
click at [657, 374] on span at bounding box center [647, 378] width 39 height 20
click at [646, 403] on span at bounding box center [647, 404] width 39 height 20
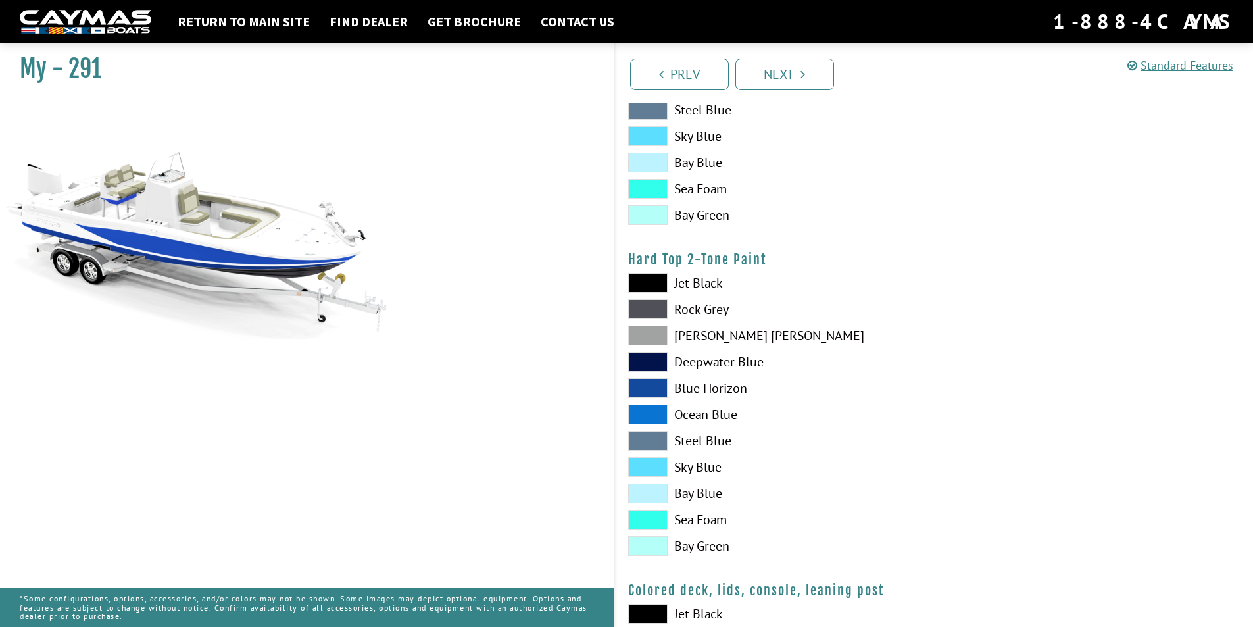
scroll to position [1088, 0]
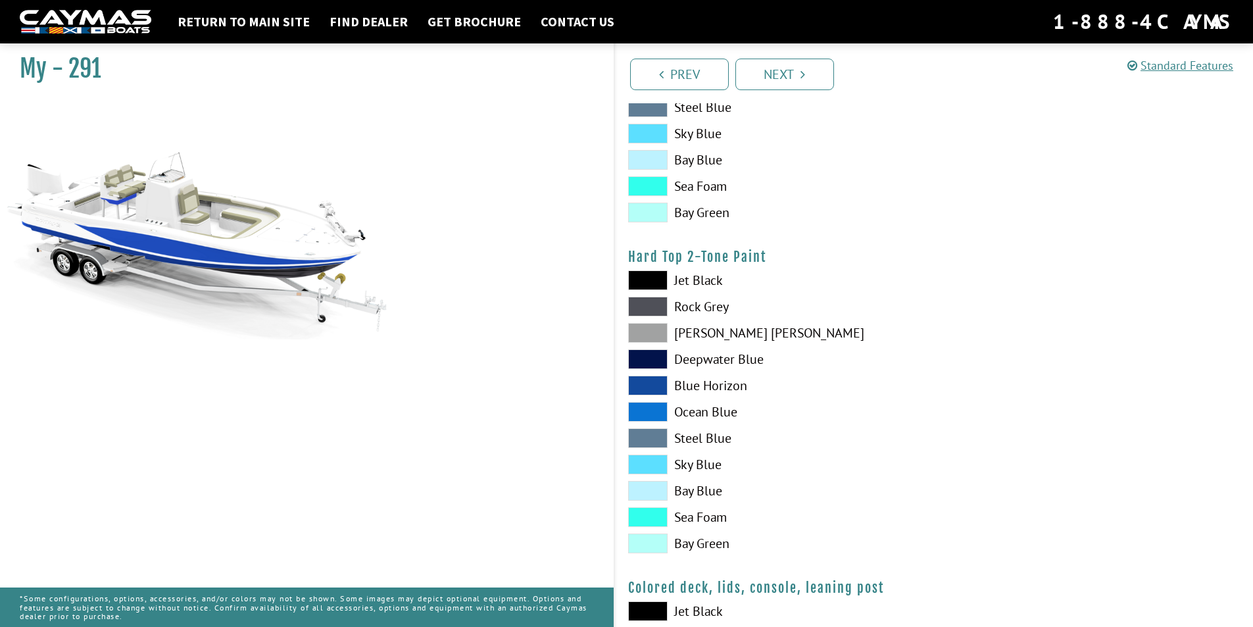
click at [650, 465] on span at bounding box center [647, 464] width 39 height 20
click at [650, 356] on span at bounding box center [647, 359] width 39 height 20
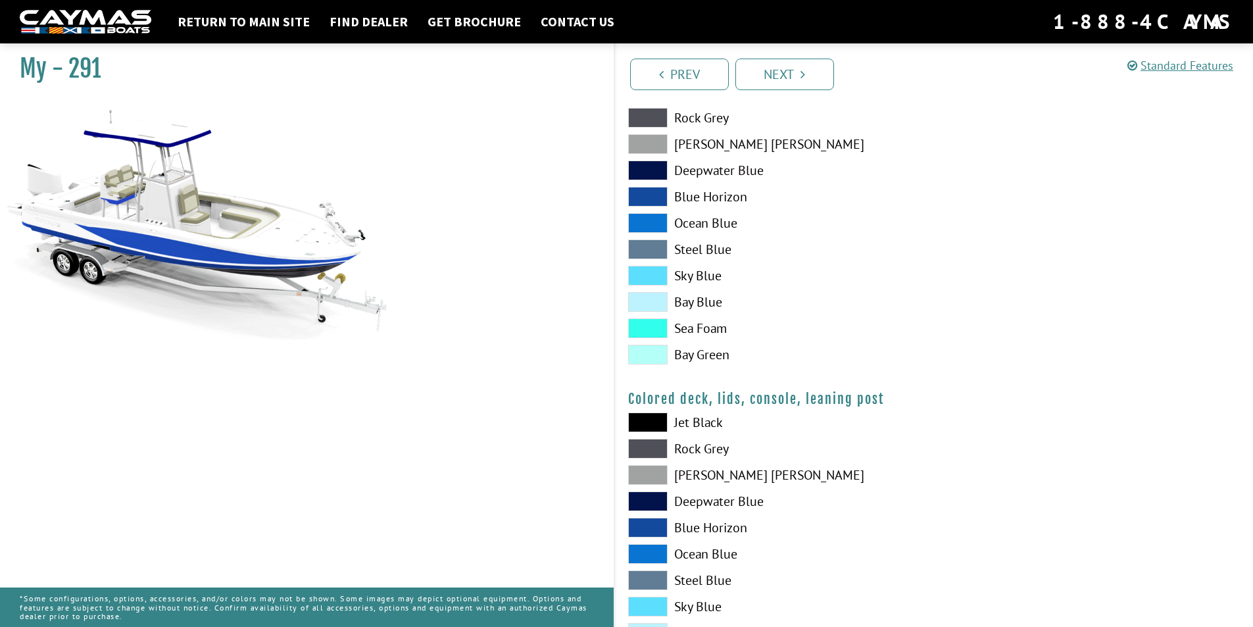
scroll to position [1301, 0]
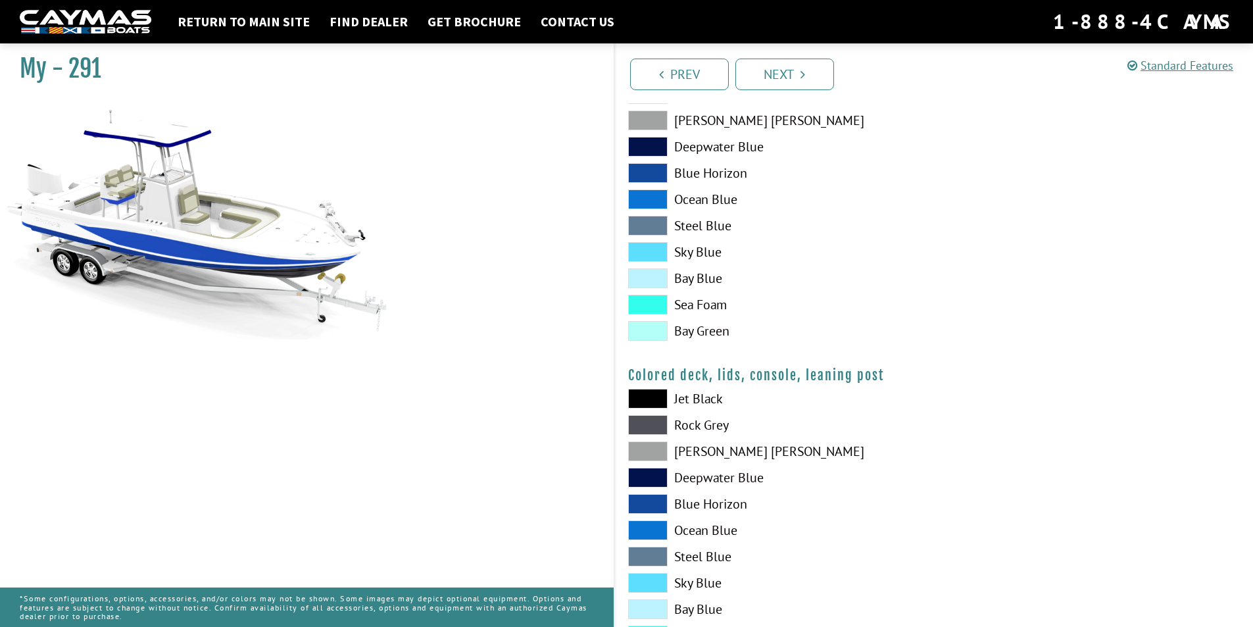
click at [646, 399] on span at bounding box center [647, 399] width 39 height 20
click at [644, 401] on span at bounding box center [647, 399] width 39 height 20
click at [643, 437] on div "Jet Black Rock Grey Dove Gray Deepwater Blue Blue Horizon Ocean Blue" at bounding box center [774, 533] width 319 height 289
click at [643, 432] on span at bounding box center [647, 425] width 39 height 20
click at [649, 450] on span at bounding box center [647, 451] width 39 height 20
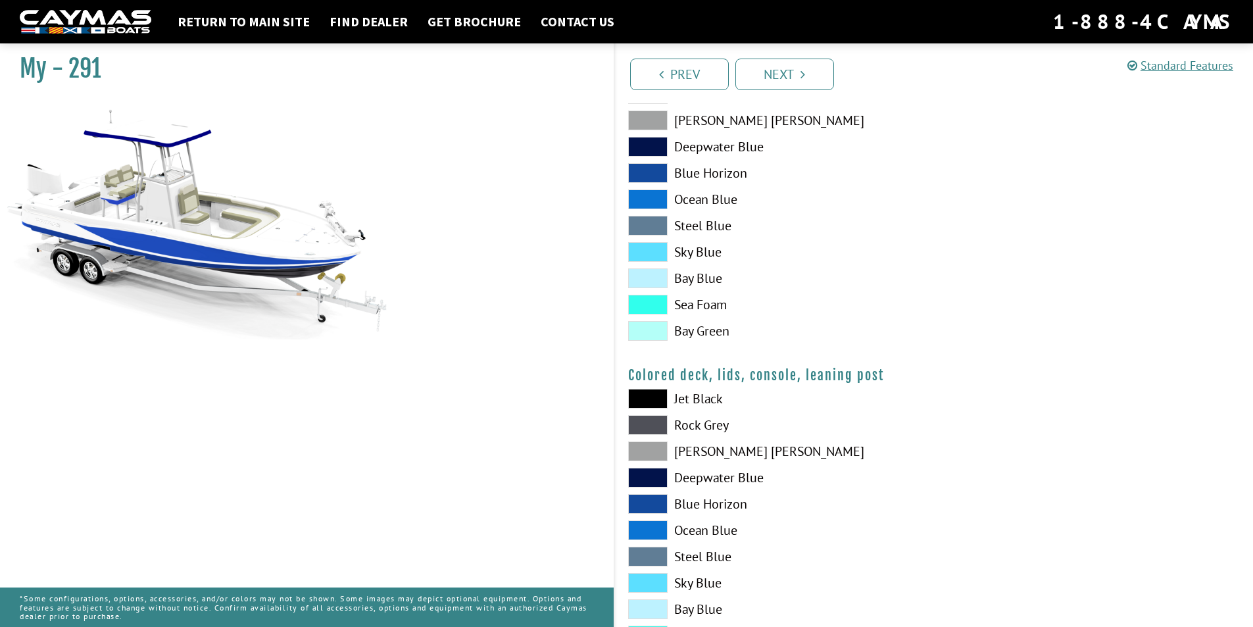
click at [648, 449] on span at bounding box center [647, 451] width 39 height 20
click at [650, 504] on span at bounding box center [647, 504] width 39 height 20
click at [656, 551] on span at bounding box center [647, 556] width 39 height 20
click at [647, 521] on span at bounding box center [647, 530] width 39 height 20
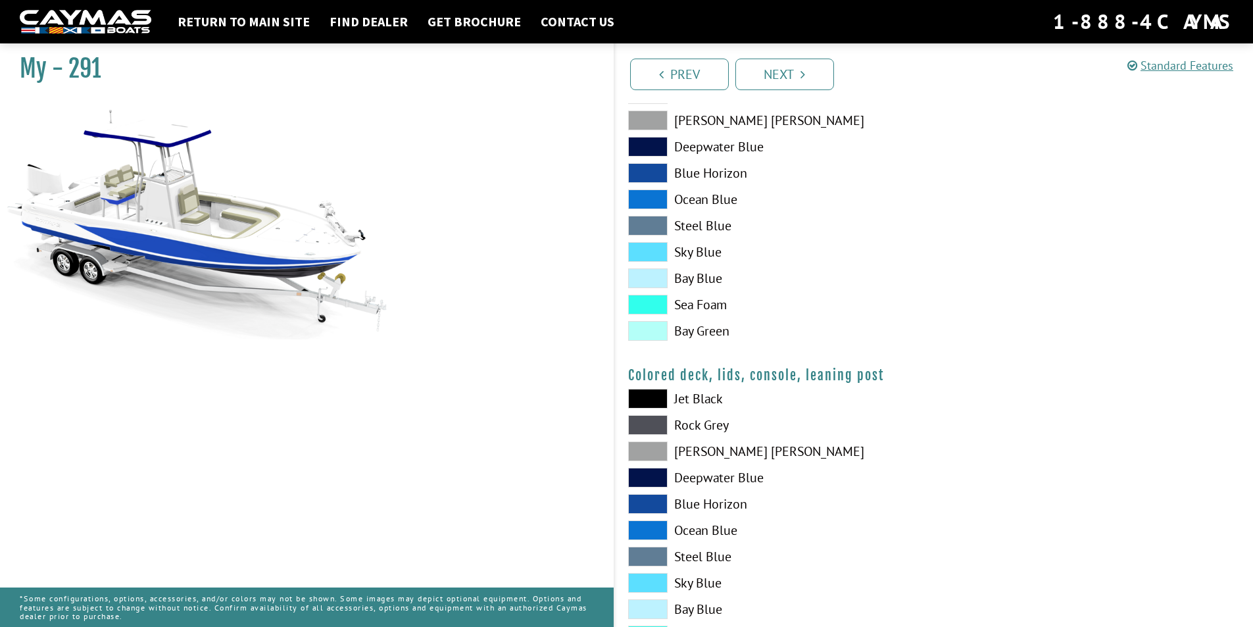
click at [644, 473] on span at bounding box center [647, 478] width 39 height 20
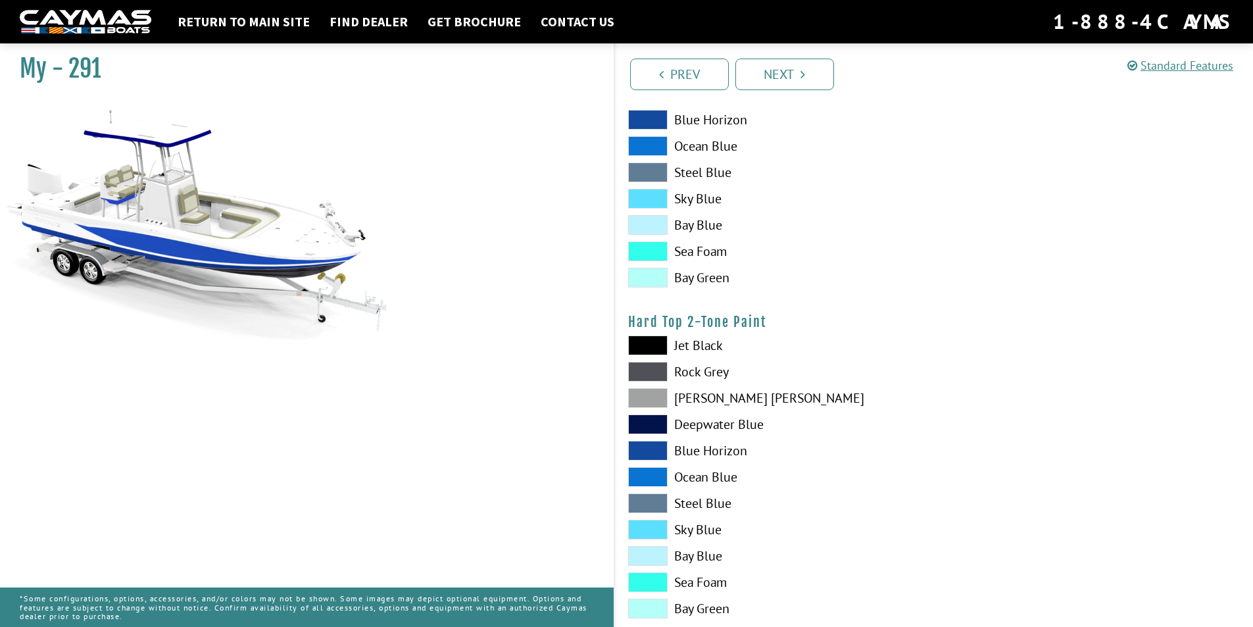
scroll to position [1010, 0]
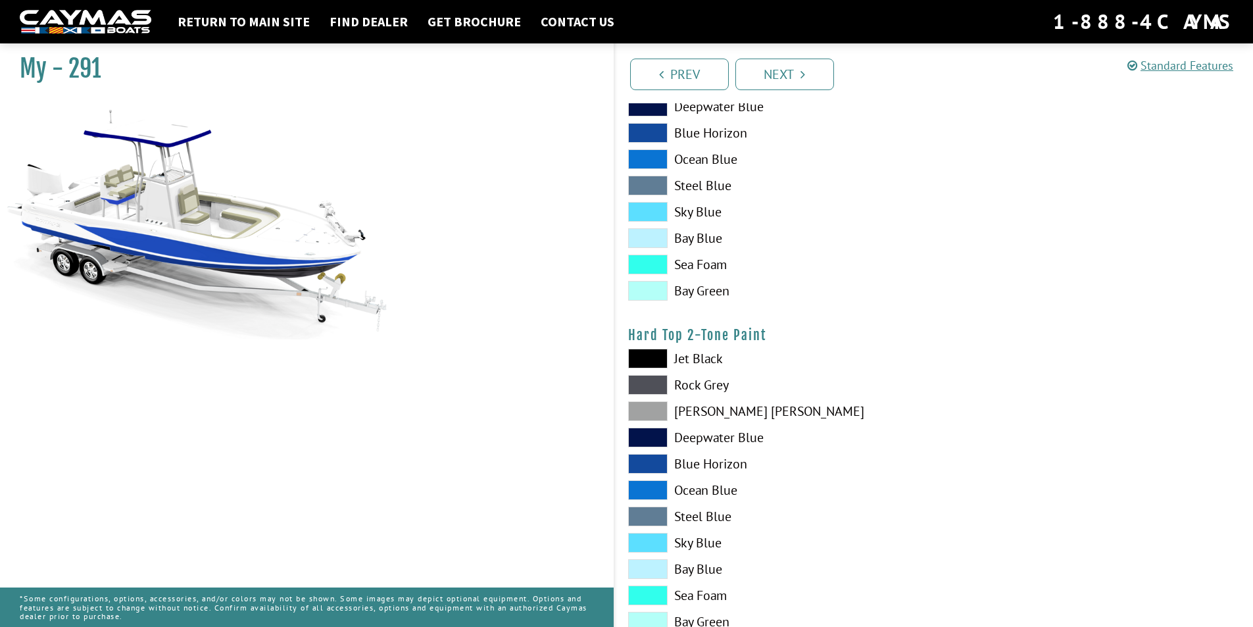
click at [640, 378] on span at bounding box center [647, 385] width 39 height 20
click at [653, 435] on span at bounding box center [647, 437] width 39 height 20
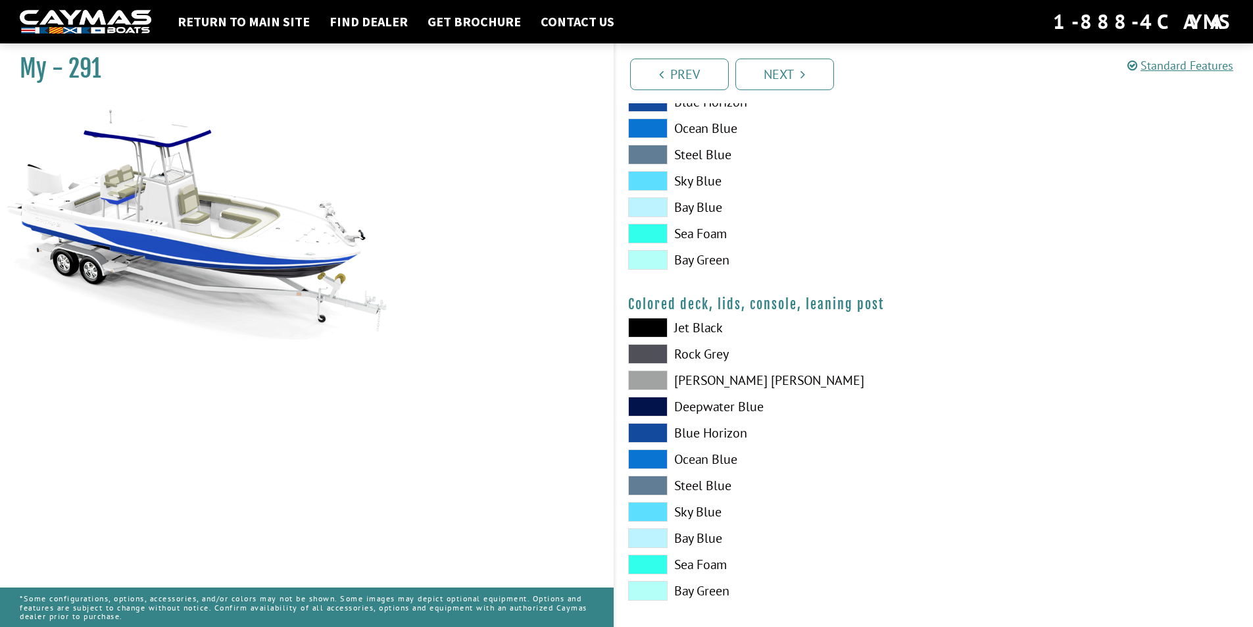
scroll to position [1384, 0]
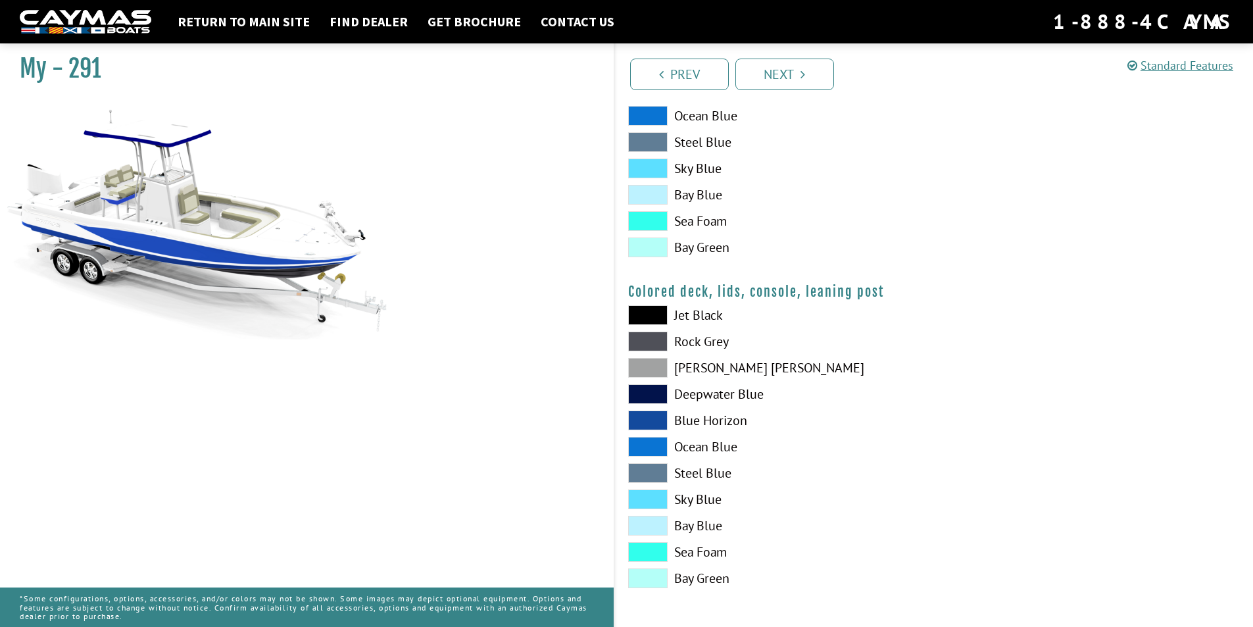
click at [654, 583] on span at bounding box center [647, 578] width 39 height 20
click at [647, 530] on span at bounding box center [647, 526] width 39 height 20
click at [642, 456] on span at bounding box center [647, 447] width 39 height 20
click at [645, 437] on span at bounding box center [647, 447] width 39 height 20
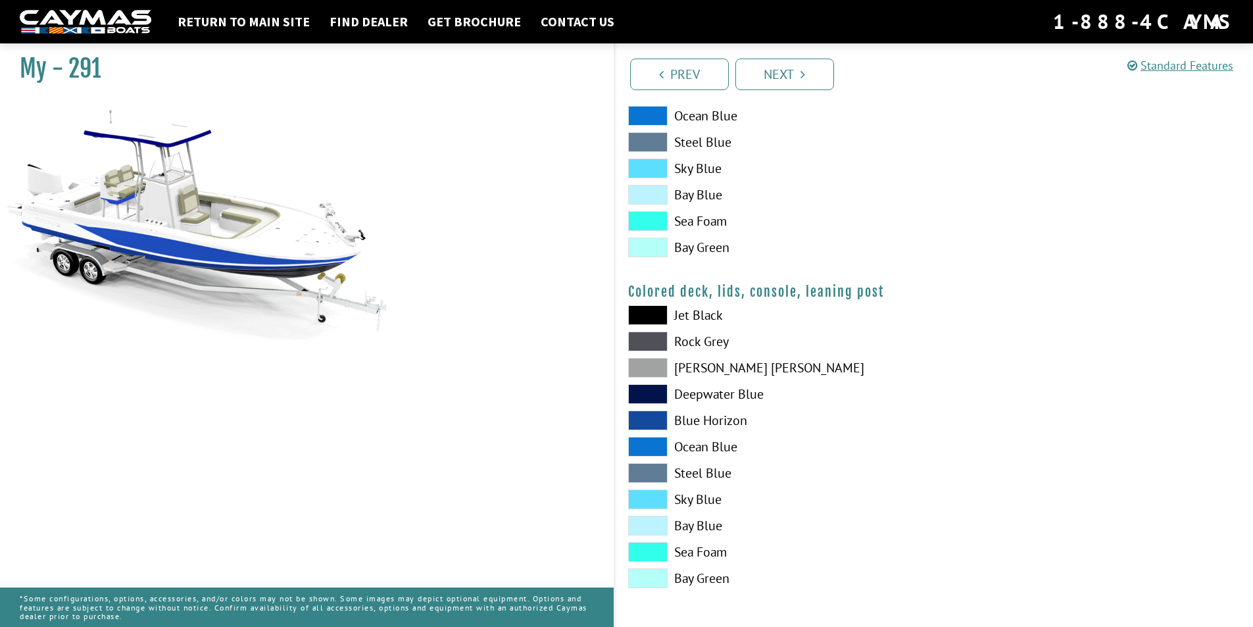
click at [645, 408] on div "Jet Black Rock Grey Dove Gray Deepwater Blue Blue Horizon Ocean Blue" at bounding box center [774, 449] width 319 height 289
click at [646, 418] on span at bounding box center [647, 420] width 39 height 20
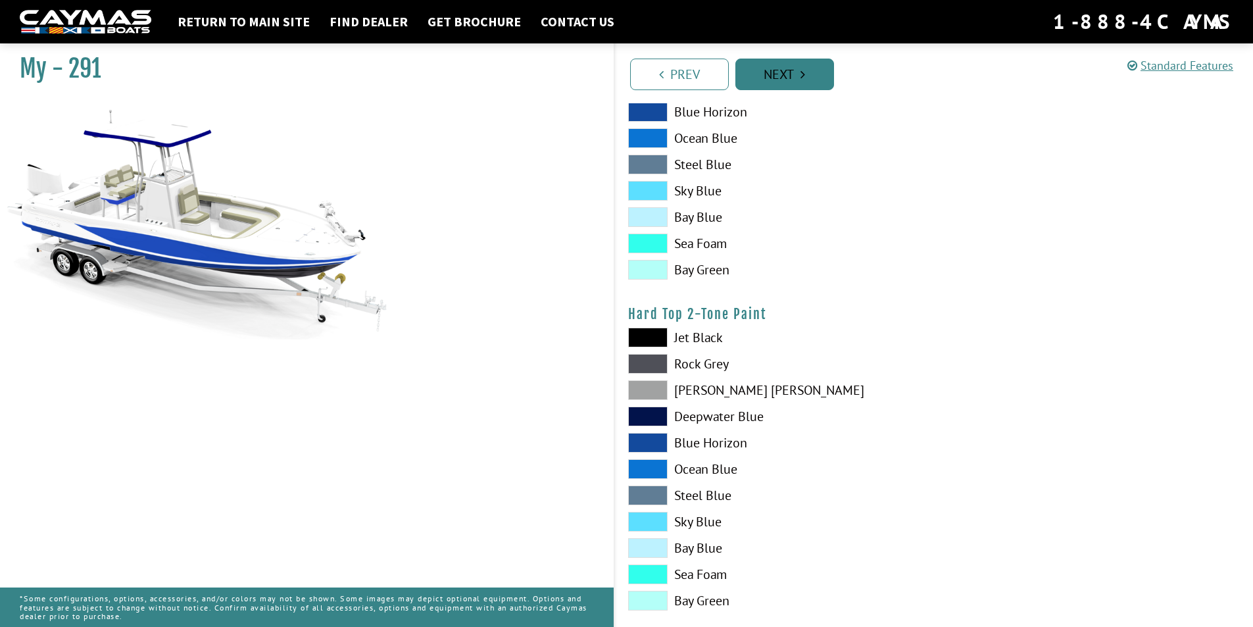
scroll to position [875, 0]
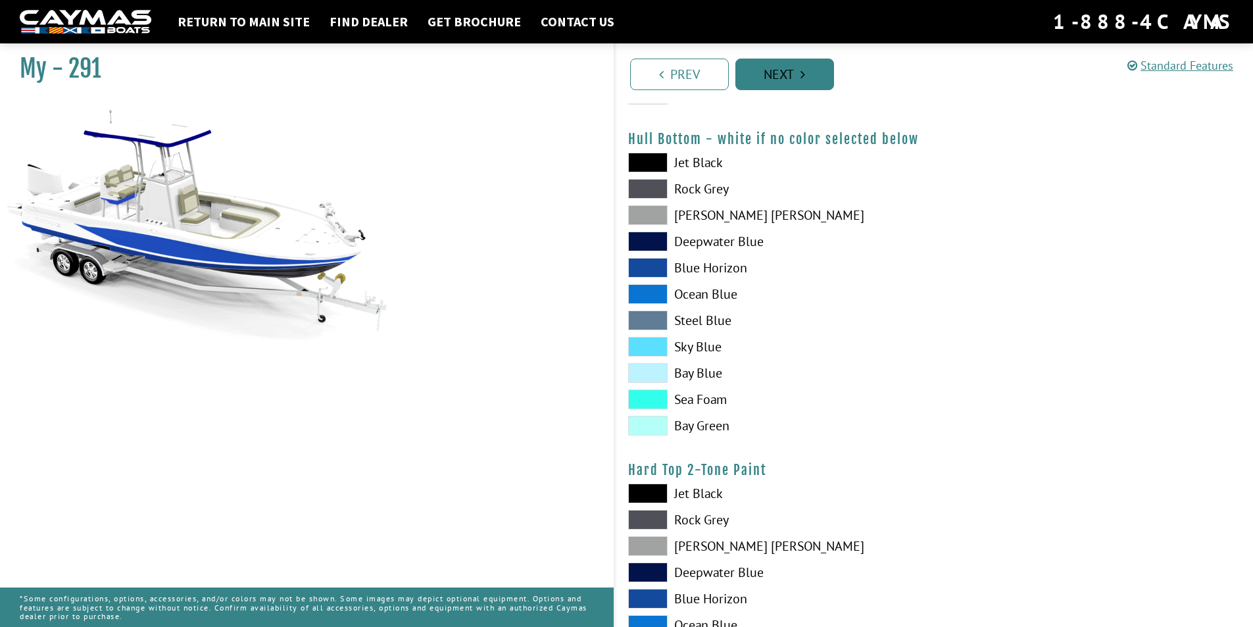
click at [777, 84] on link "Next" at bounding box center [784, 75] width 99 height 32
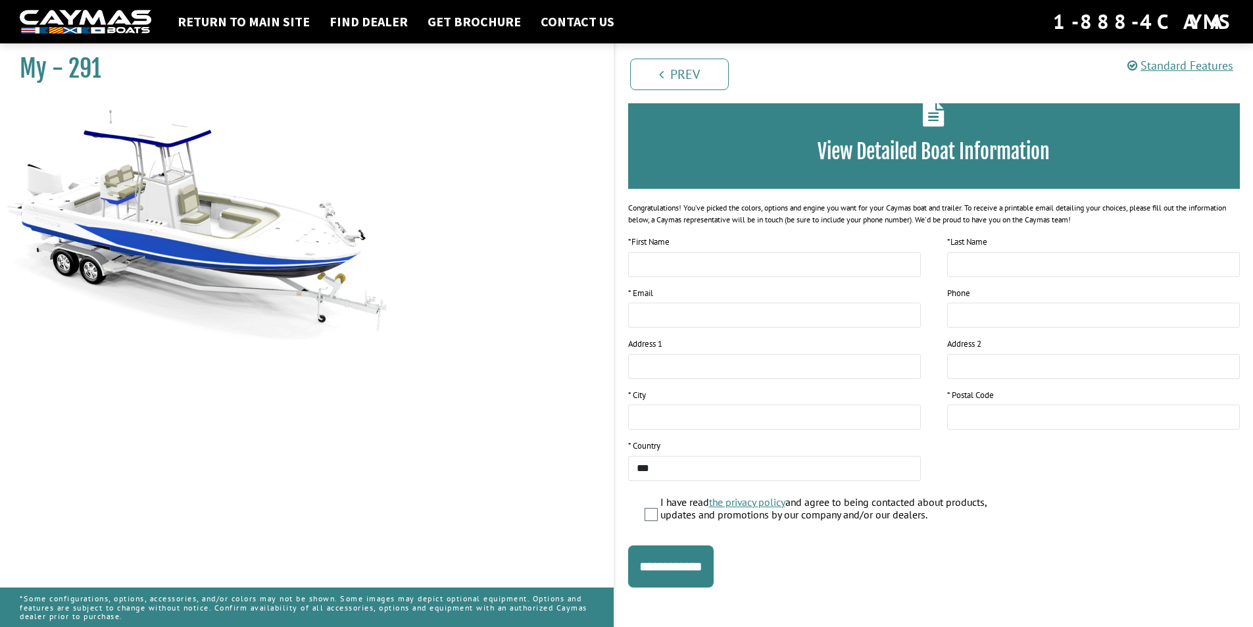
scroll to position [80, 0]
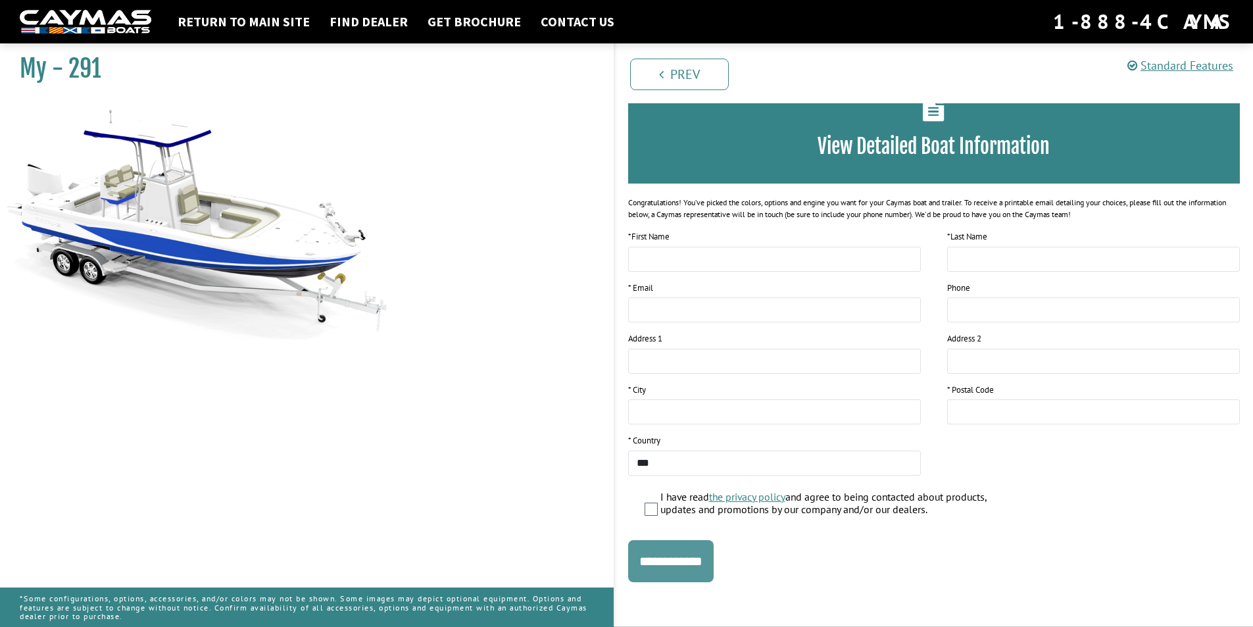
click at [679, 560] on input "**********" at bounding box center [670, 561] width 85 height 42
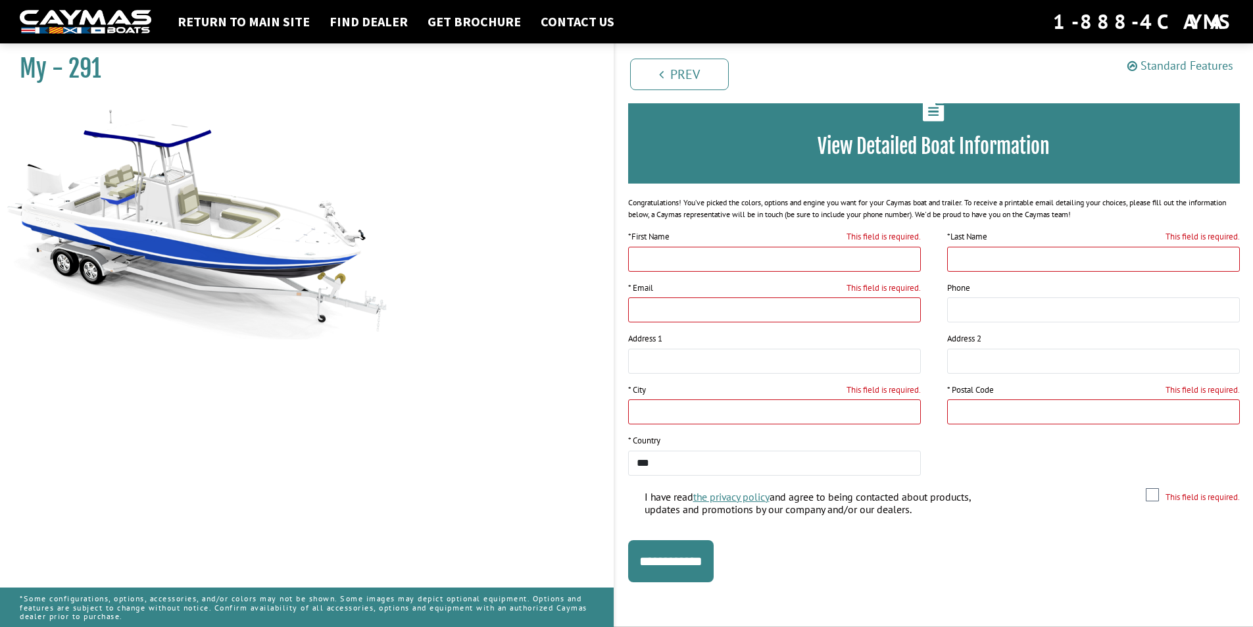
click at [1174, 60] on link "Standard Features" at bounding box center [1180, 65] width 106 height 15
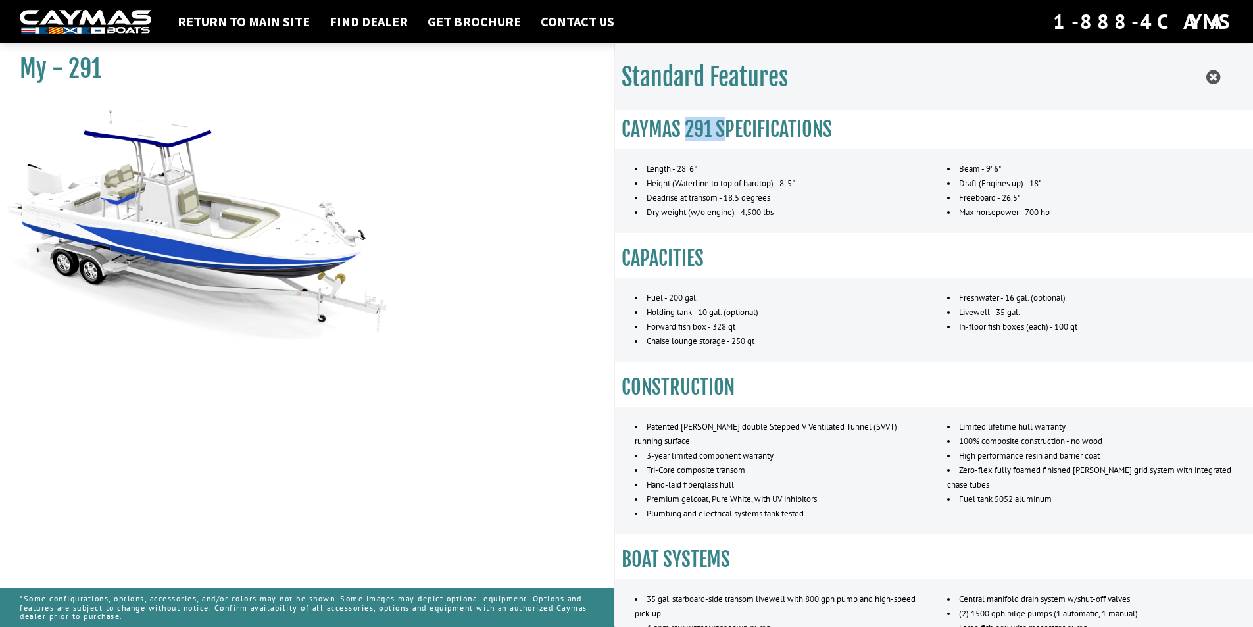
drag, startPoint x: 688, startPoint y: 128, endPoint x: 721, endPoint y: 128, distance: 32.9
click at [721, 127] on h3 "CAYMAS 291 SPECIFICATIONS" at bounding box center [933, 129] width 625 height 24
drag, startPoint x: 622, startPoint y: 130, endPoint x: 710, endPoint y: 126, distance: 87.5
click at [710, 126] on h3 "CAYMAS 291 SPECIFICATIONS" at bounding box center [933, 129] width 625 height 24
